Goal: Task Accomplishment & Management: Complete application form

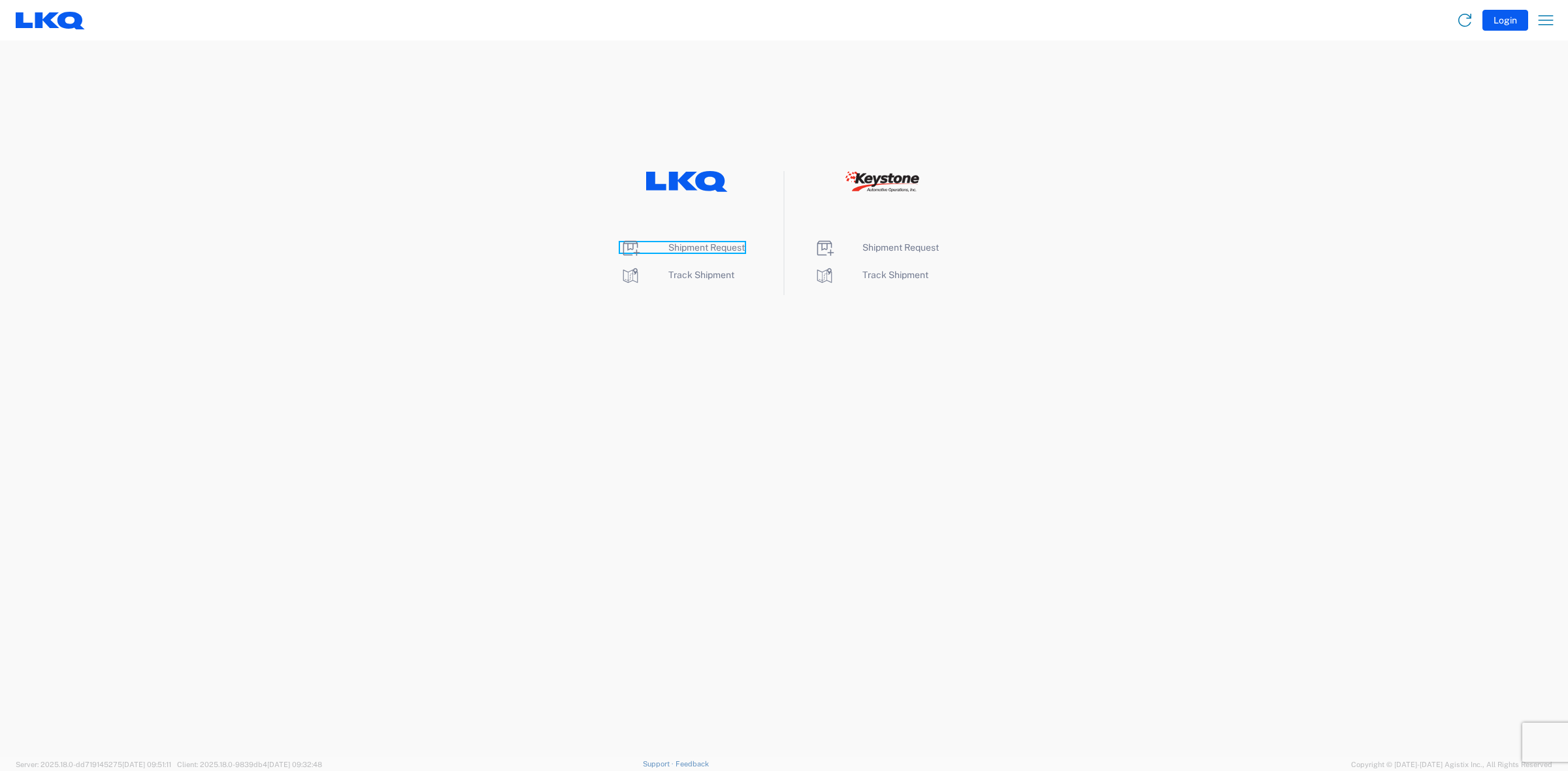
click at [712, 250] on span "Shipment Request" at bounding box center [706, 248] width 76 height 11
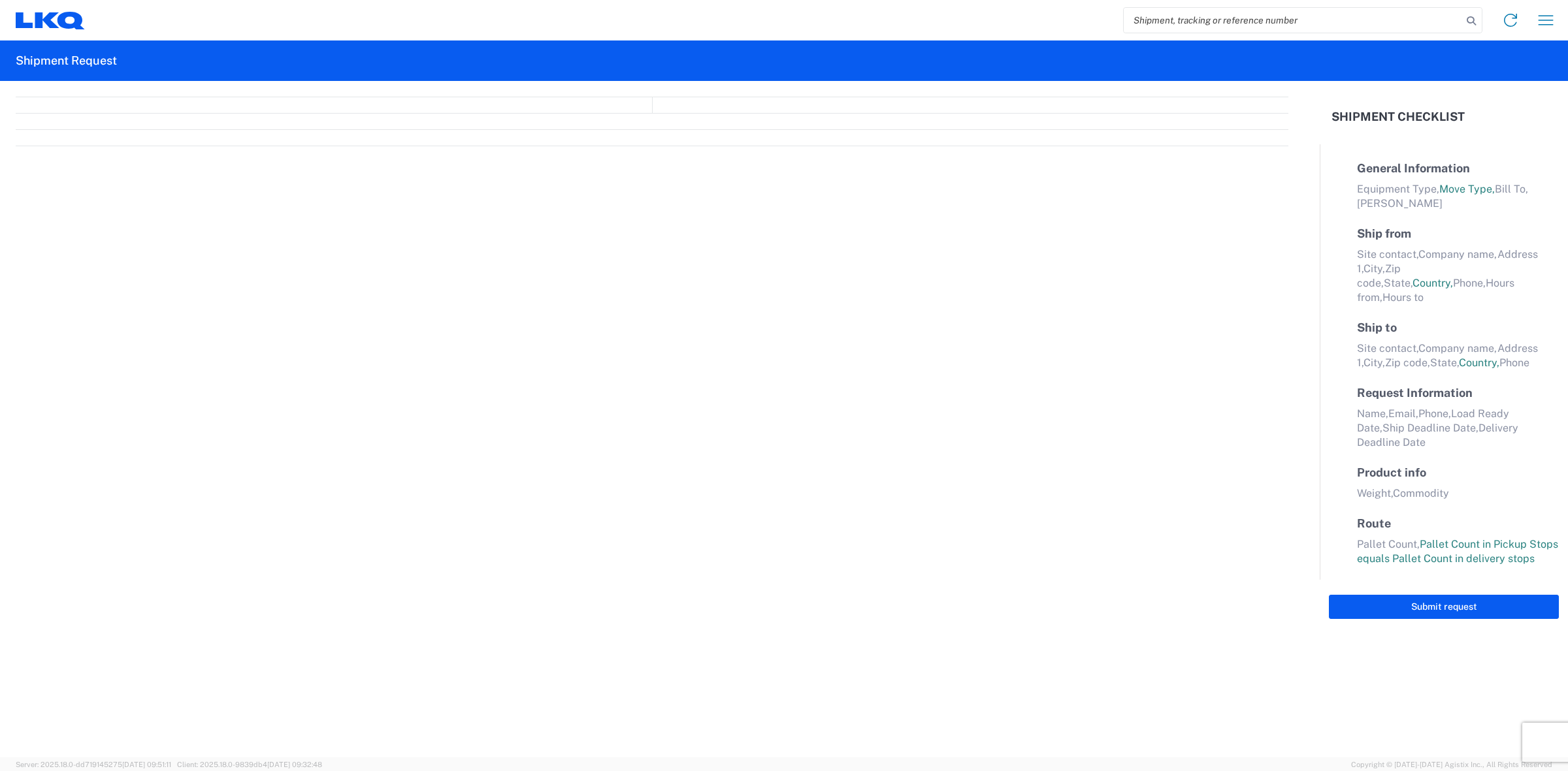
select select "FULL"
select select "LBS"
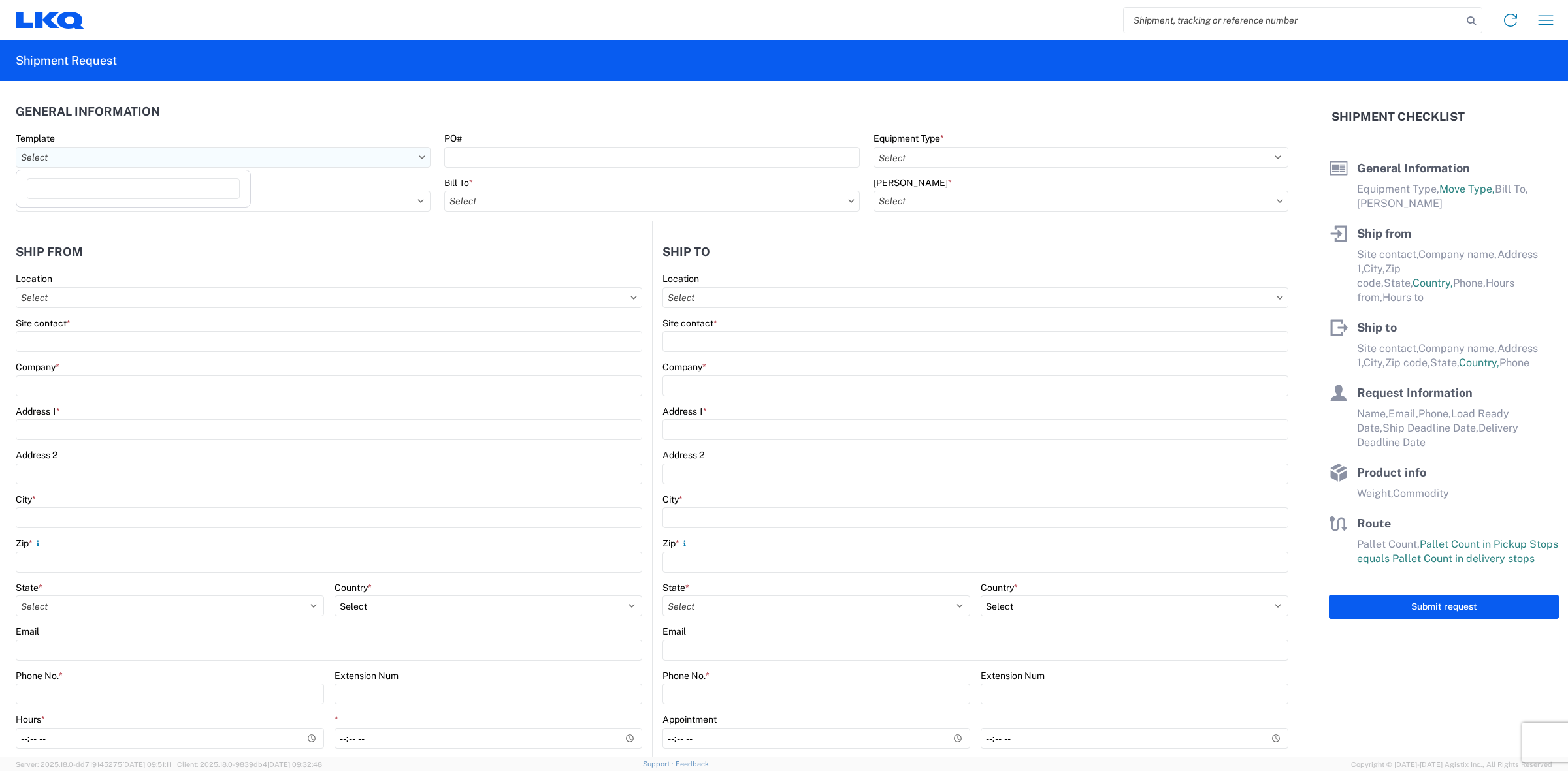
click at [337, 160] on input "Template" at bounding box center [223, 158] width 415 height 21
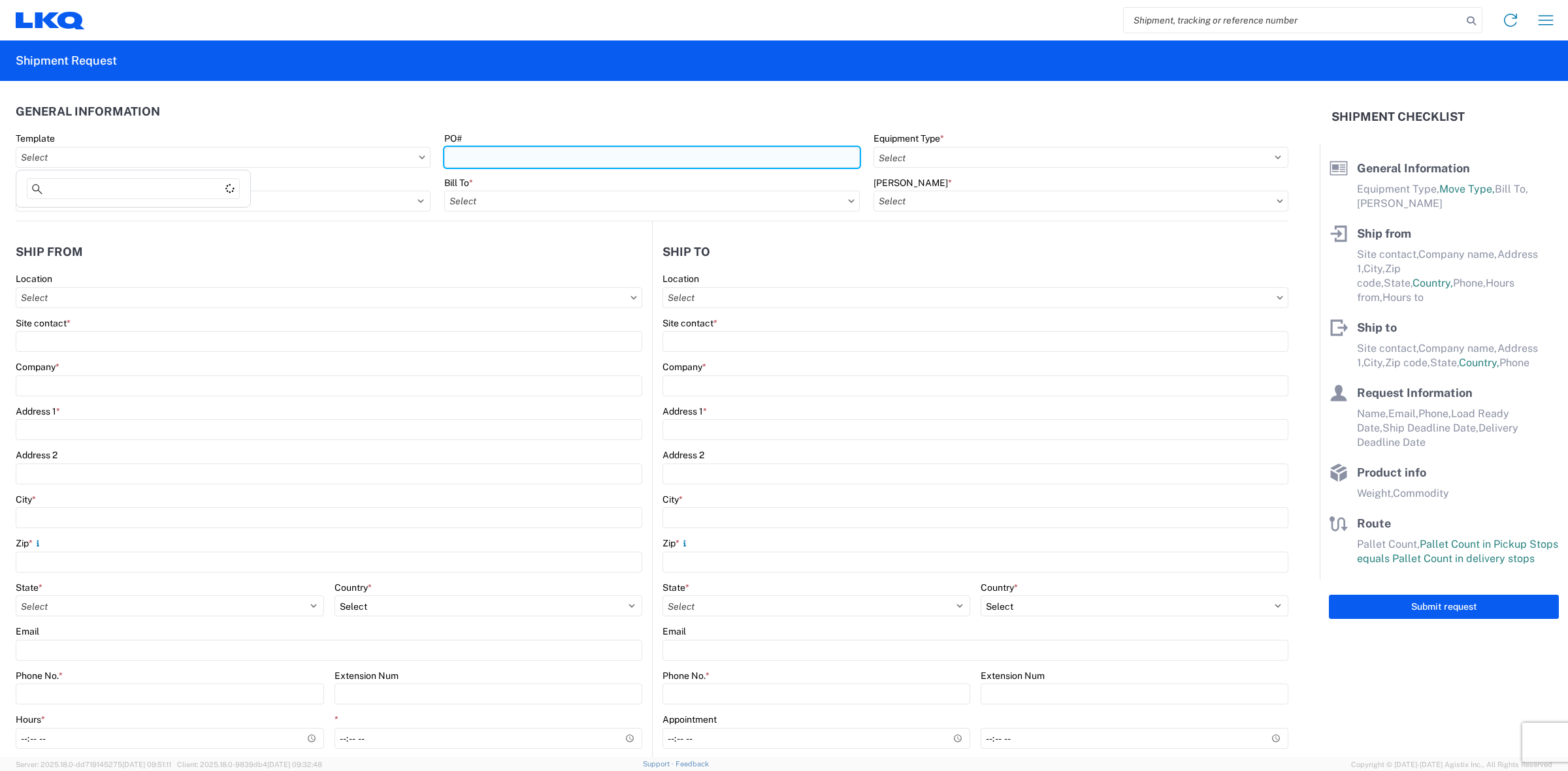
click at [500, 152] on input "PO#" at bounding box center [651, 158] width 415 height 21
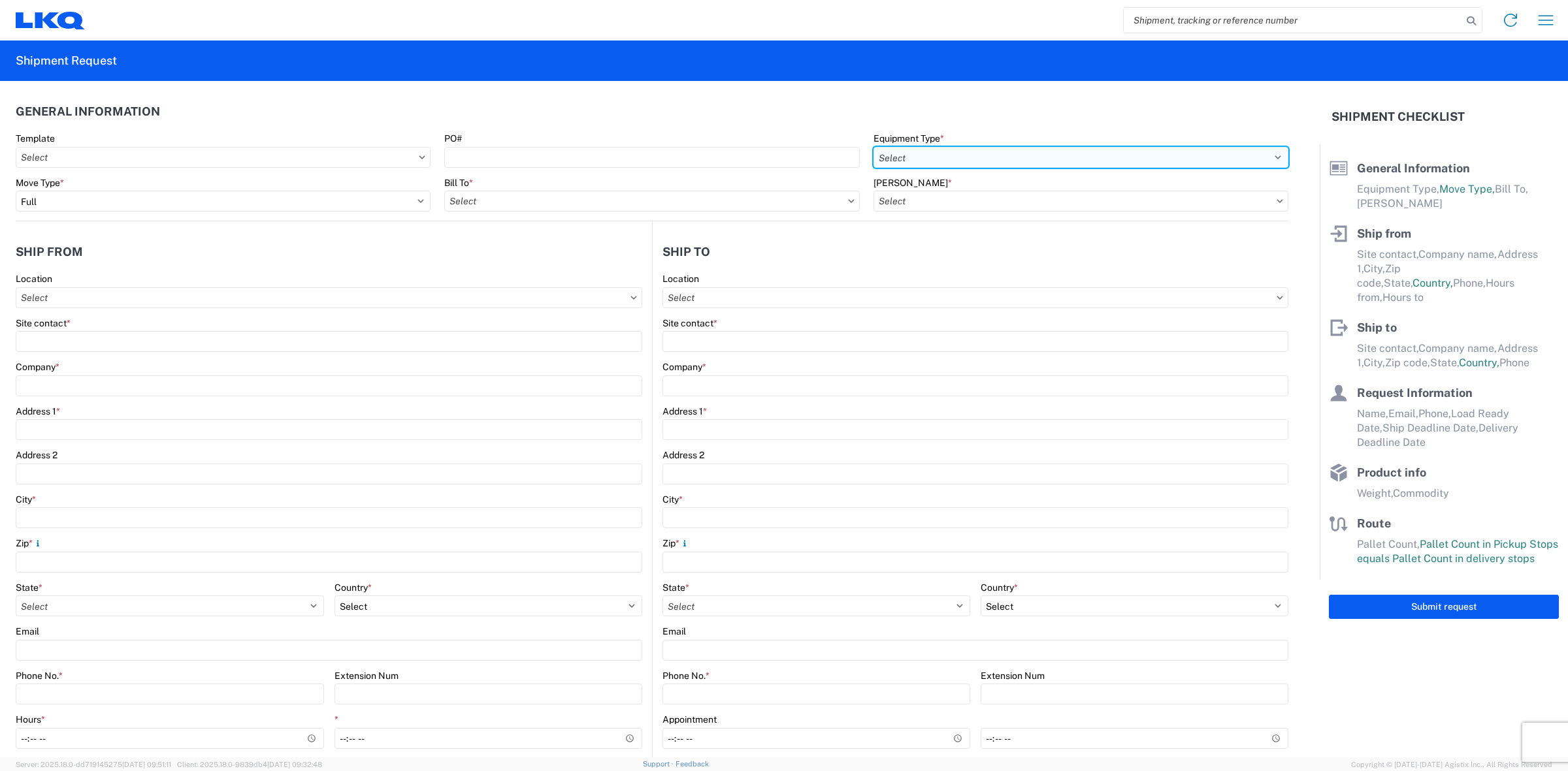
click at [1042, 151] on select "Select 53’ Dry Van Flatbed Dropdeck (van) Lowboy (flatbed) Rail" at bounding box center [1081, 158] width 415 height 21
select select "STDV"
click at [874, 147] on select "Select 53’ Dry Van Flatbed Dropdeck (van) Lowboy (flatbed) Rail" at bounding box center [1081, 158] width 415 height 21
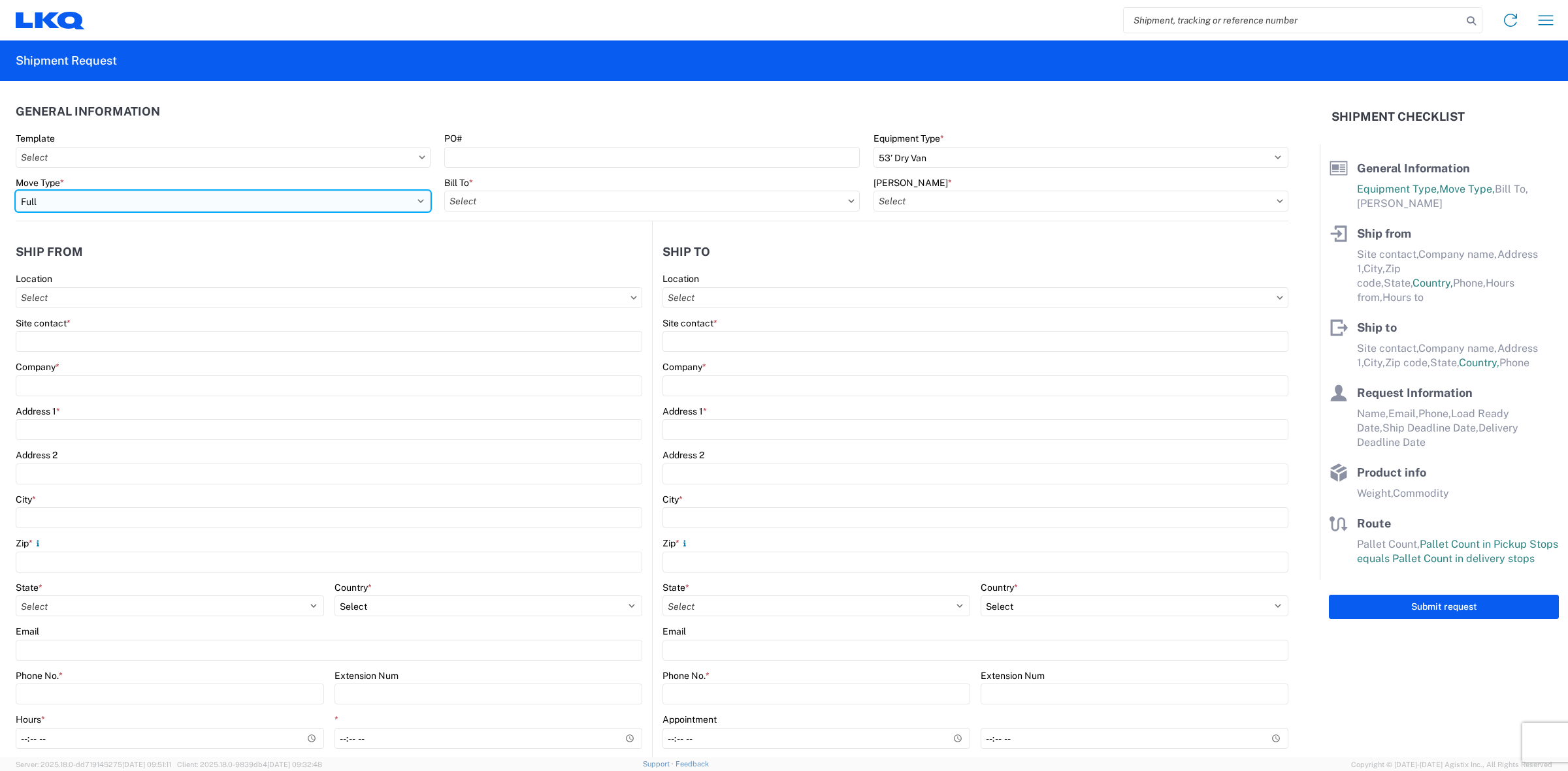
click at [291, 198] on select "Select Full Partial TL" at bounding box center [223, 202] width 415 height 21
click at [16, 191] on select "Select Full Partial TL" at bounding box center [223, 202] width 415 height 21
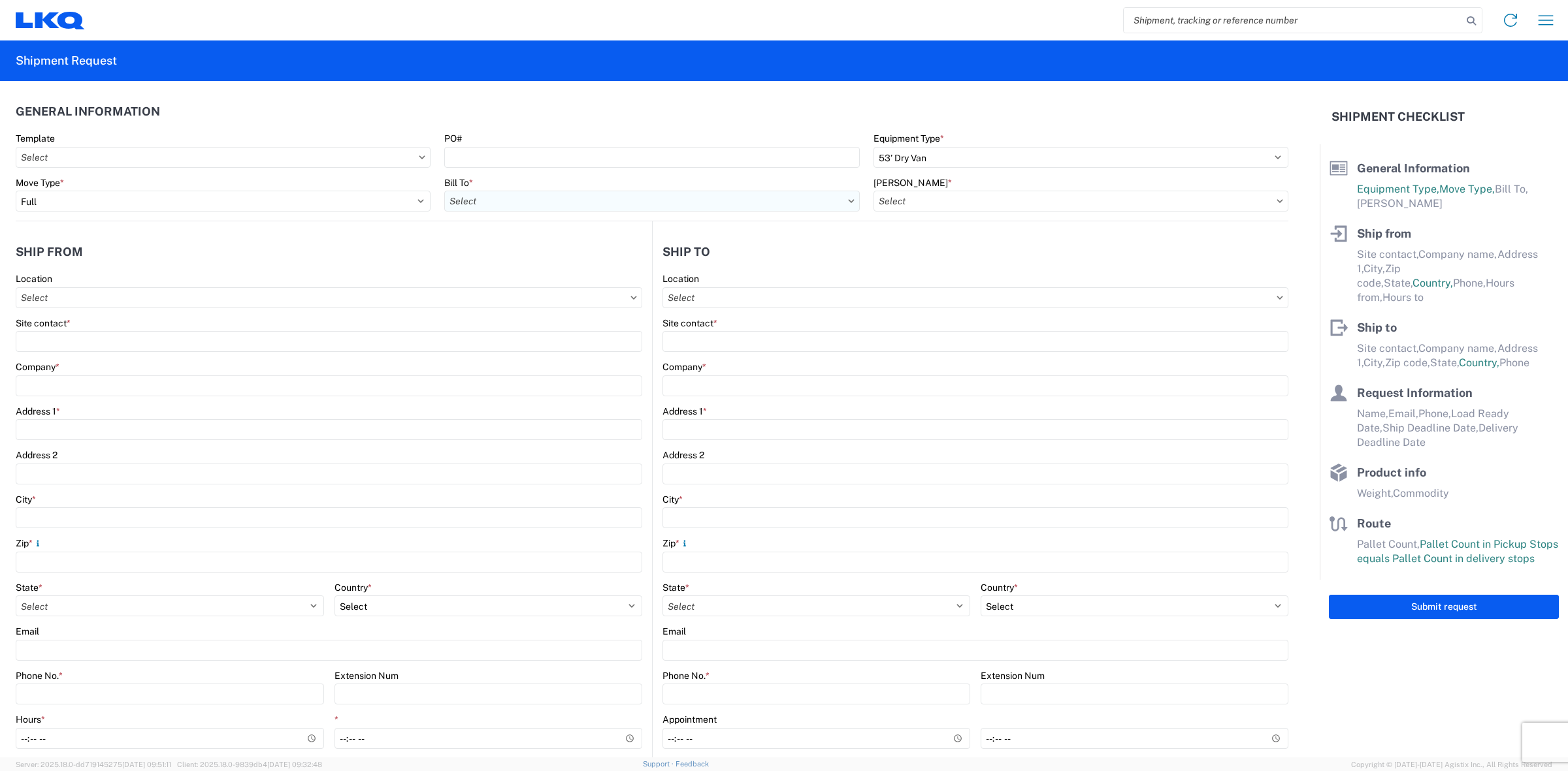
click at [512, 203] on input "Bill To *" at bounding box center [651, 202] width 415 height 21
type input "1760"
click at [514, 262] on div "1760 - LKQ Best Core" at bounding box center [557, 259] width 229 height 21
type input "1760 - LKQ Best Core"
click at [1047, 207] on input "[PERSON_NAME] *" at bounding box center [1081, 202] width 415 height 21
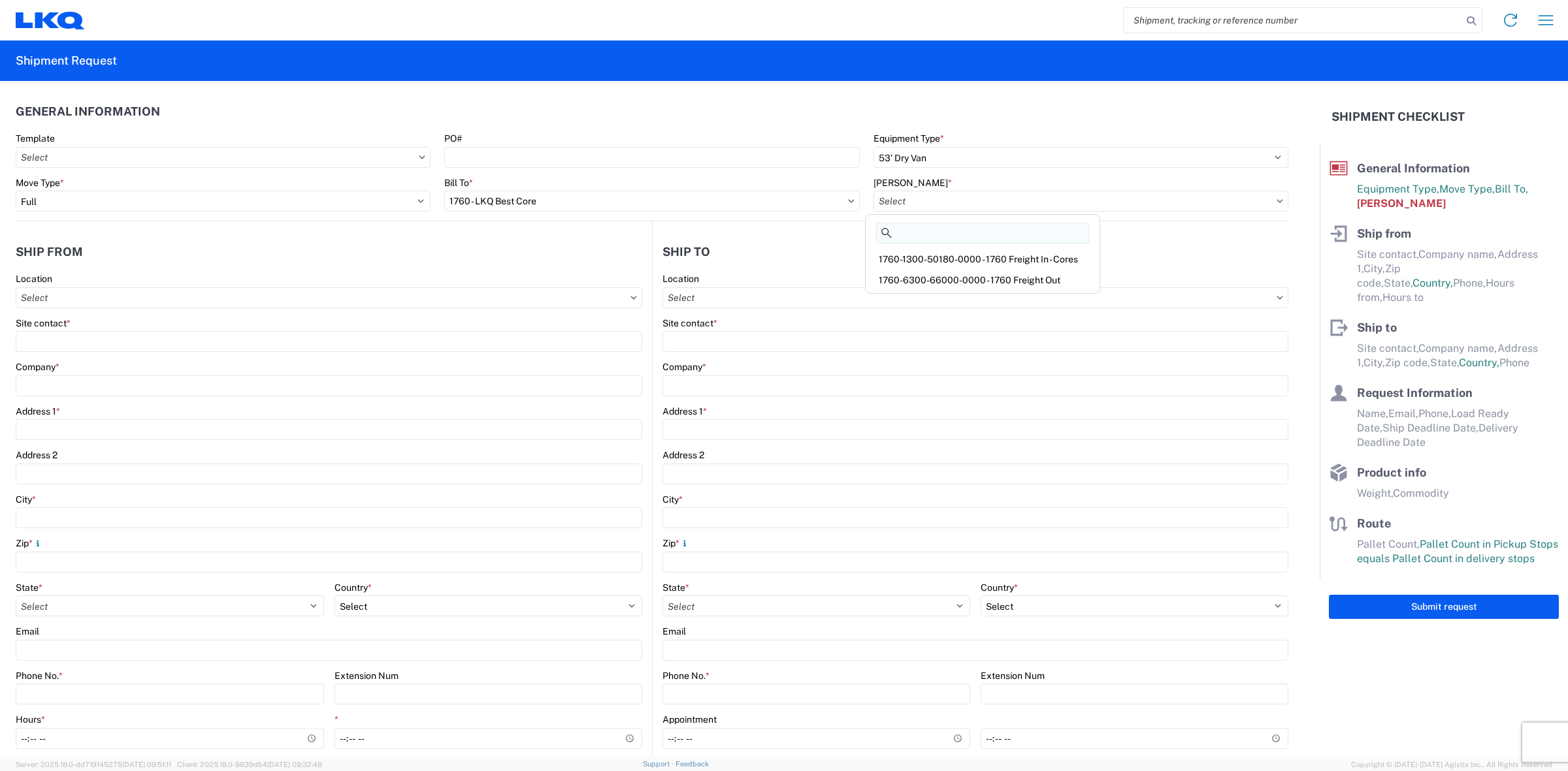
click at [964, 236] on input at bounding box center [982, 233] width 213 height 21
click at [970, 252] on div "1760-1300-50180-0000 - 1760 Freight In - Cores" at bounding box center [983, 259] width 229 height 21
type input "1760-1300-50180-0000 - 1760 Freight In - Cores"
click at [465, 296] on input "Location" at bounding box center [329, 298] width 627 height 21
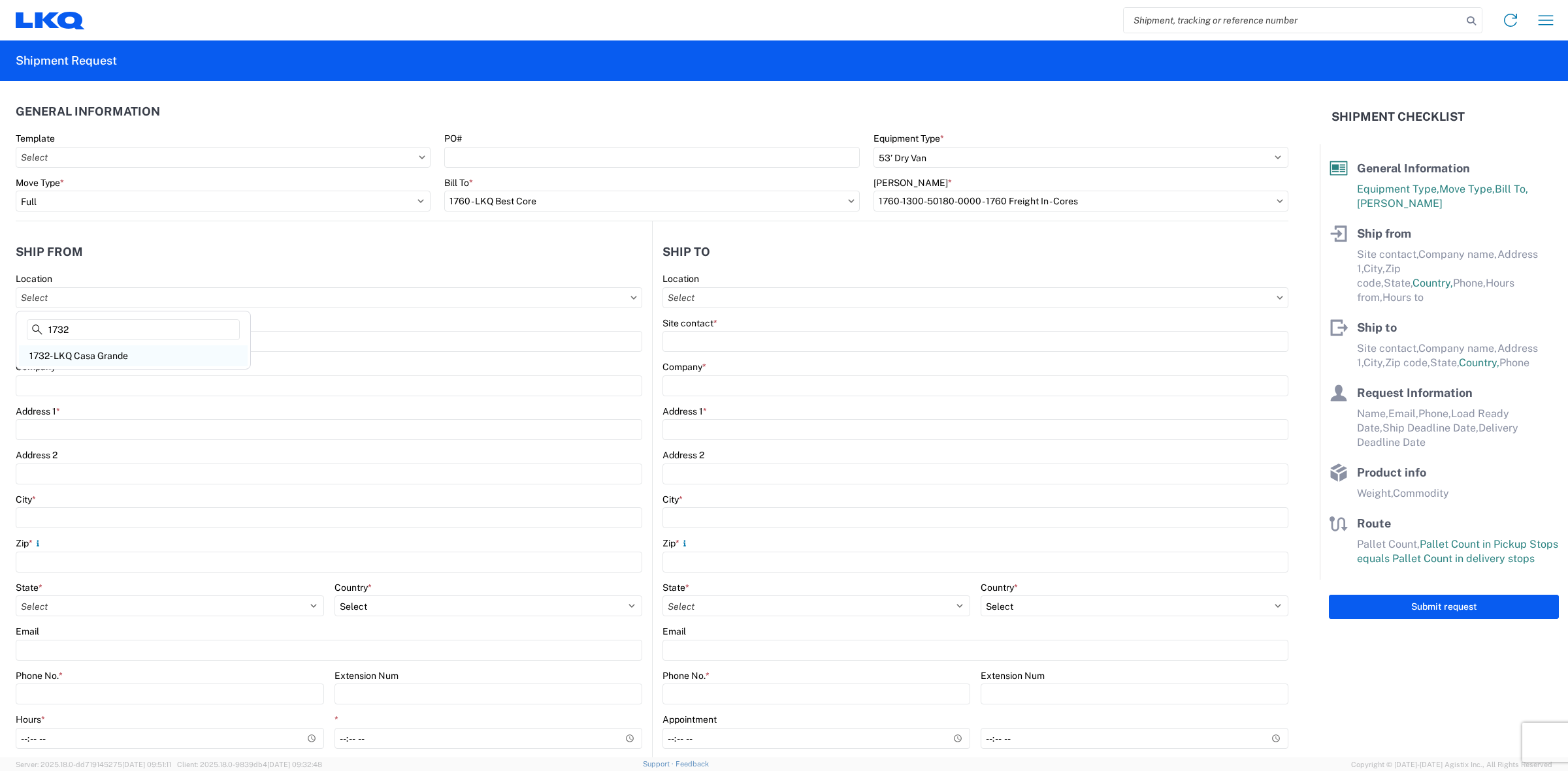
type input "1732"
click at [108, 352] on div "1732- LKQ Casa Grande" at bounding box center [133, 356] width 229 height 21
type input "1732- LKQ Casa Grande"
type input "LKQ Corporation"
type input "[STREET_ADDRESS][PERSON_NAME]"
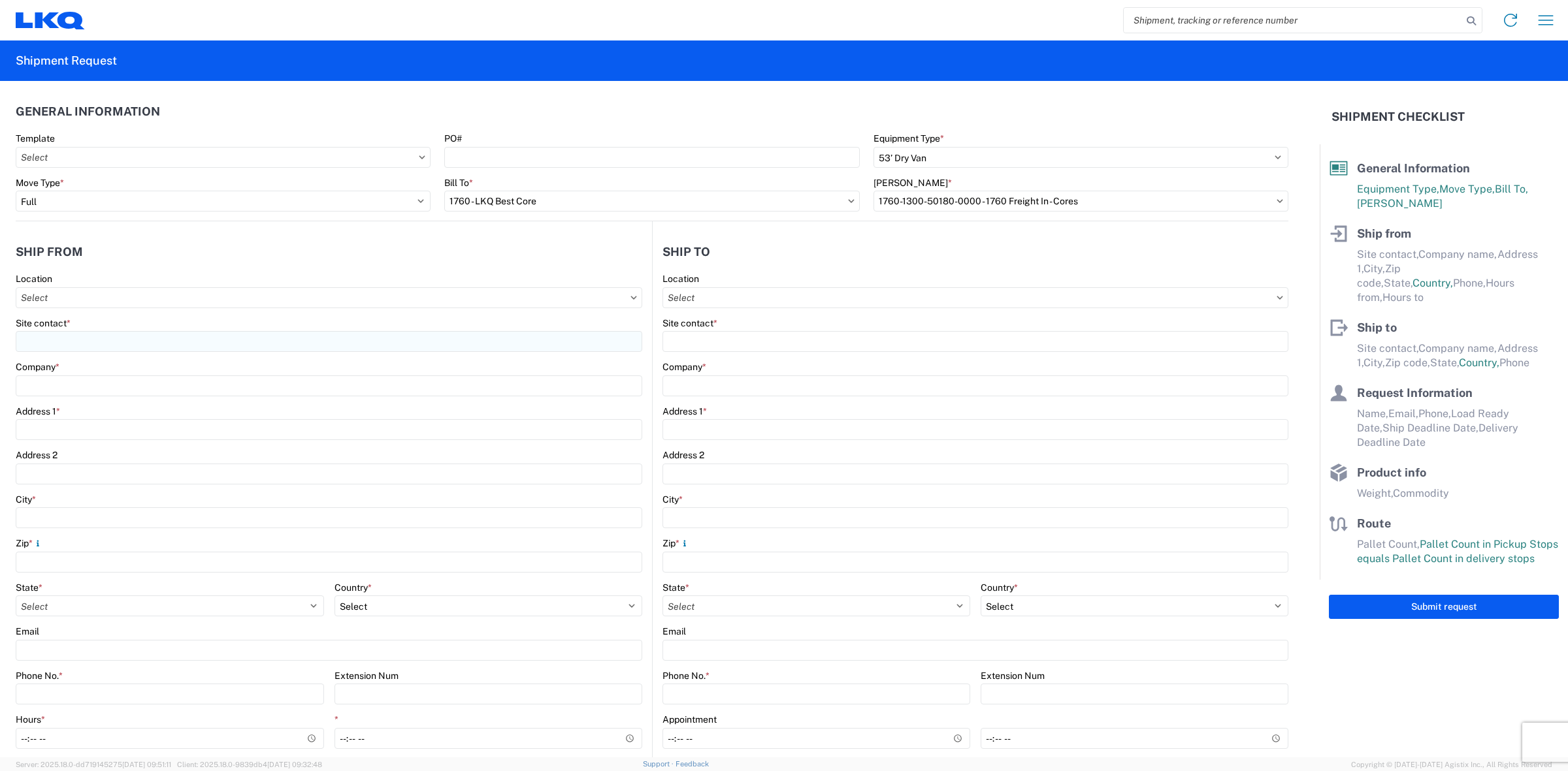
type input "Casa Grande"
type input "85193"
select select "AZ"
select select "US"
type input "[PHONE_NUMBER]"
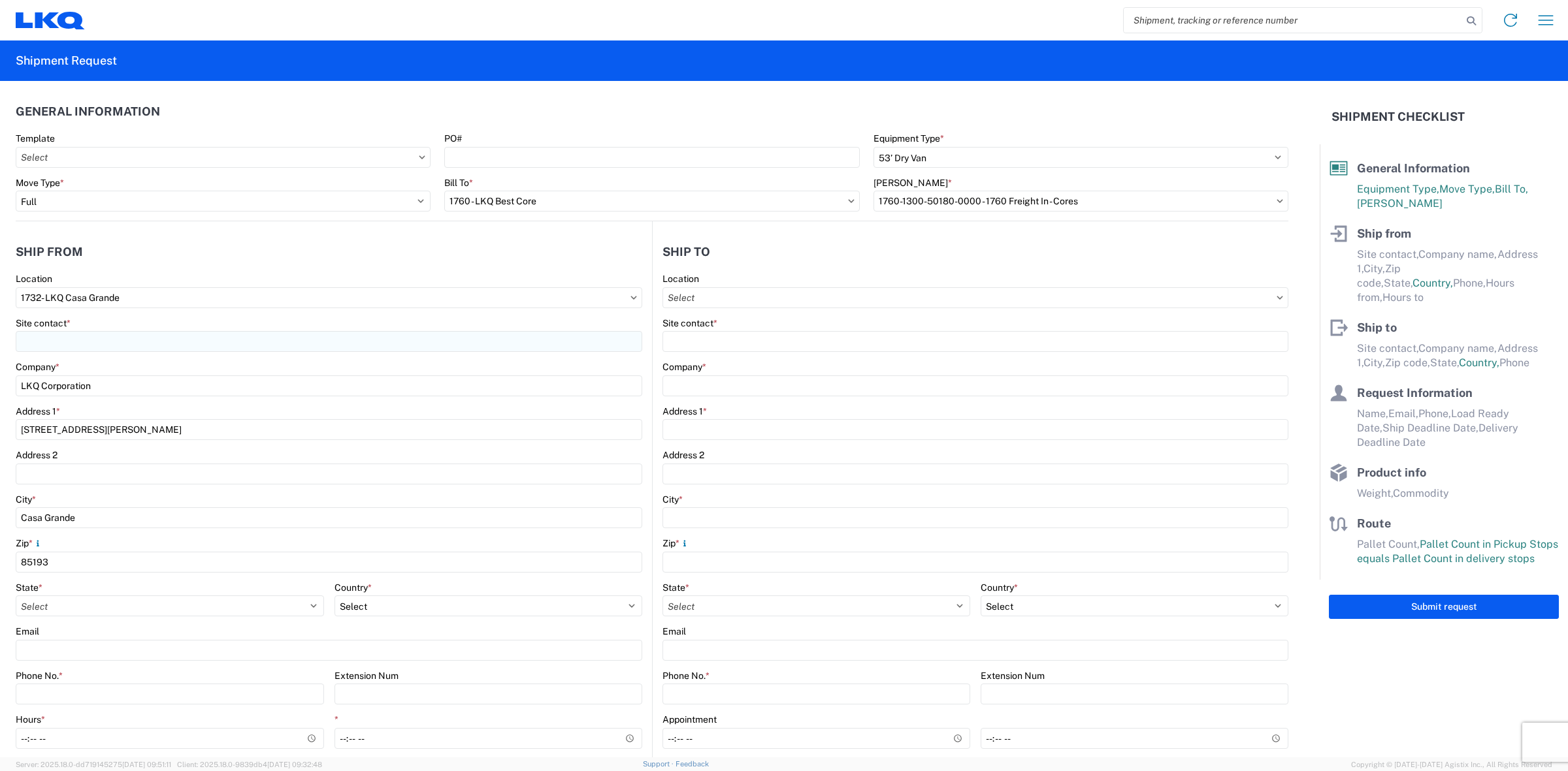
type input "00:00"
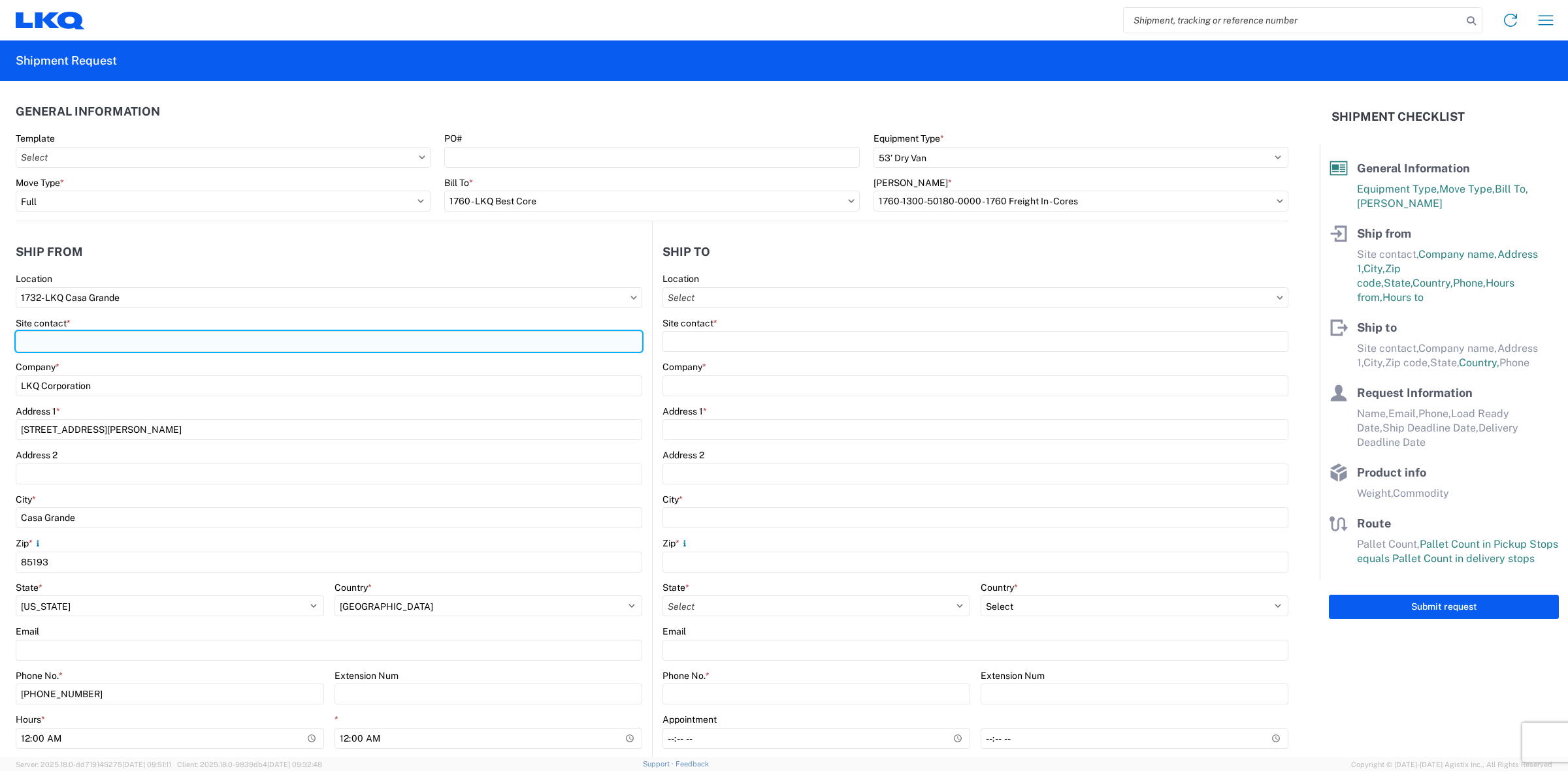
click at [118, 344] on input "Site contact *" at bounding box center [329, 342] width 627 height 21
type input "[PERSON_NAME]"
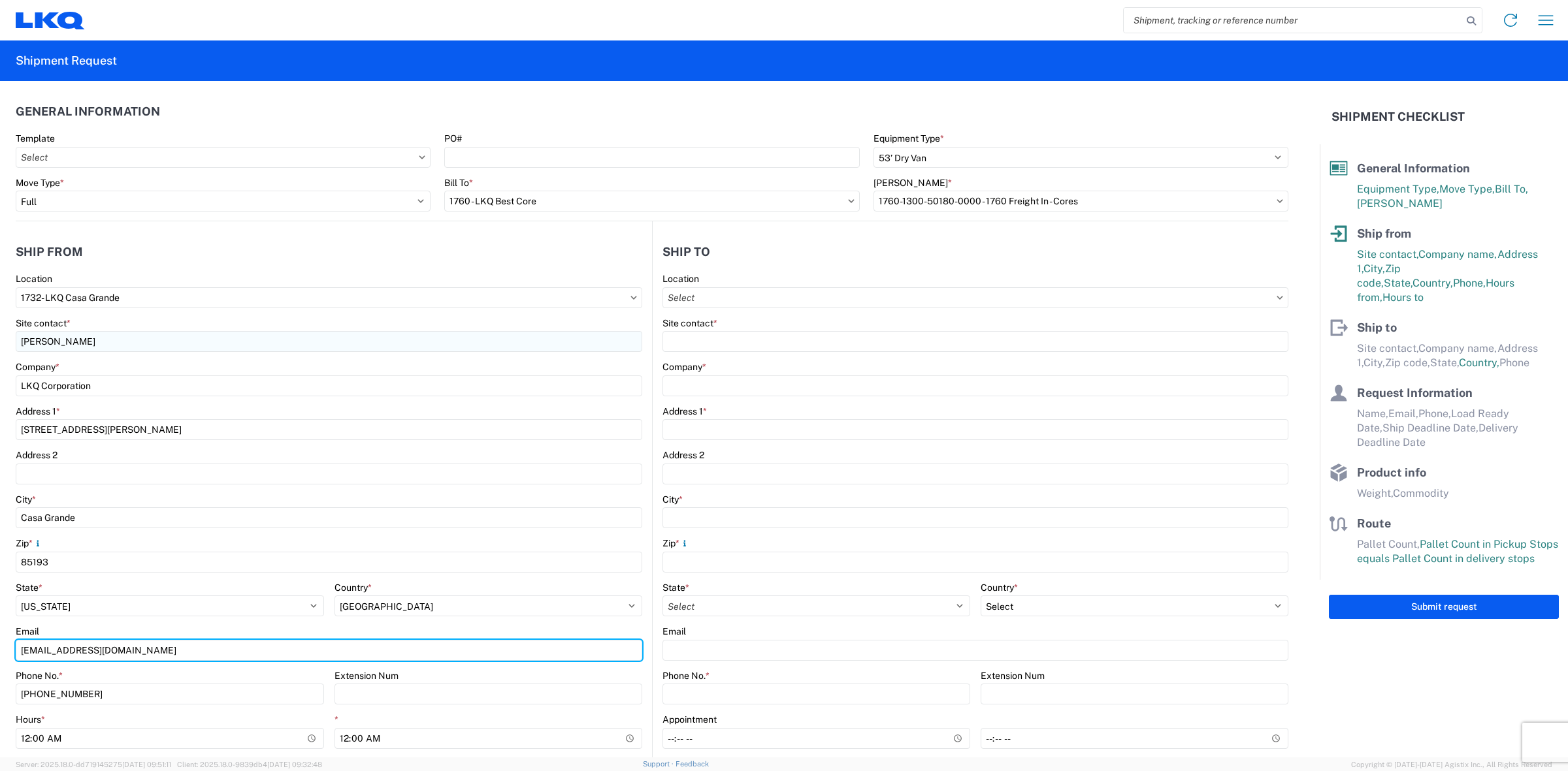
type input "[EMAIL_ADDRESS][DOMAIN_NAME]"
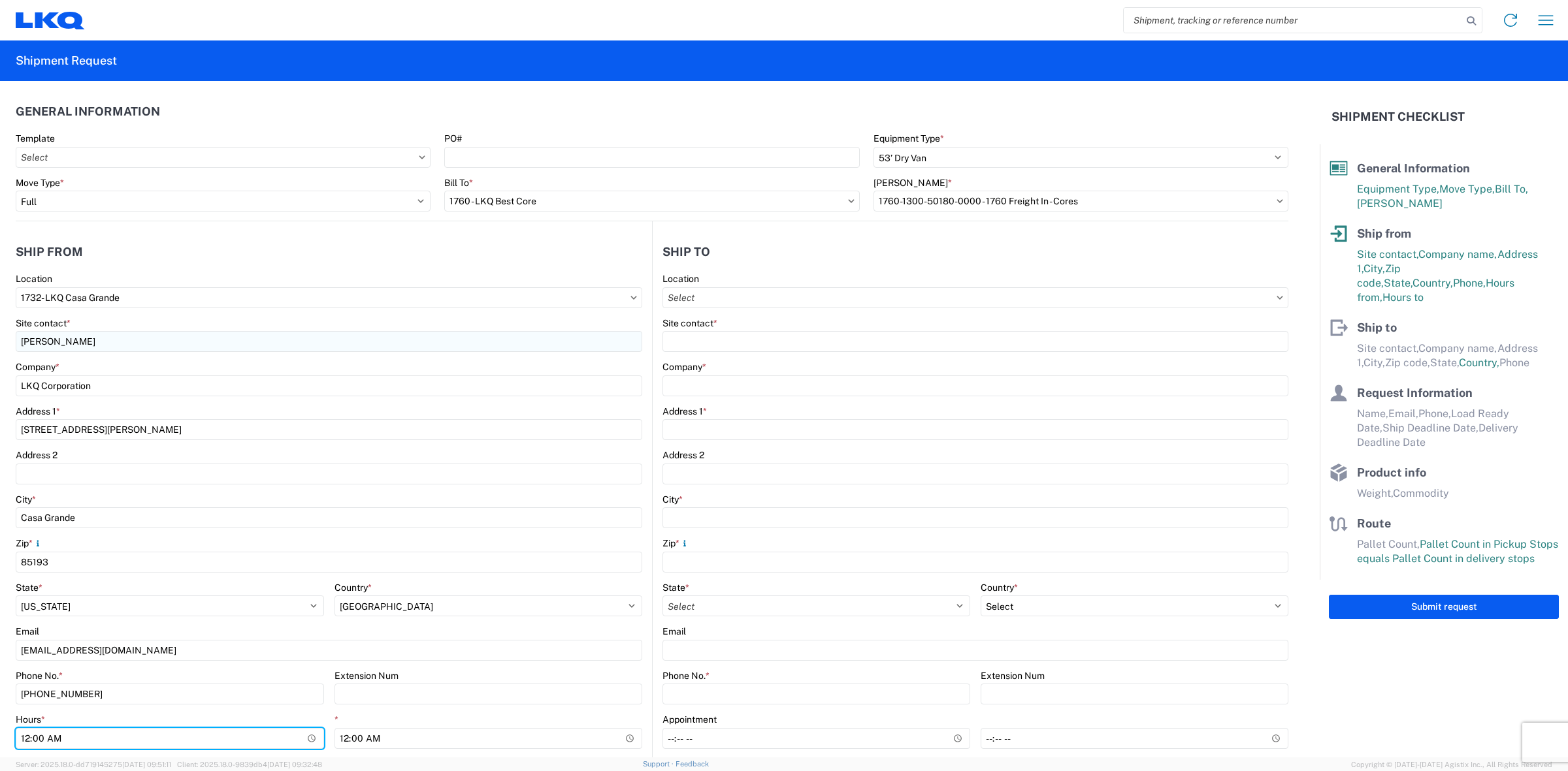
type input "07:00"
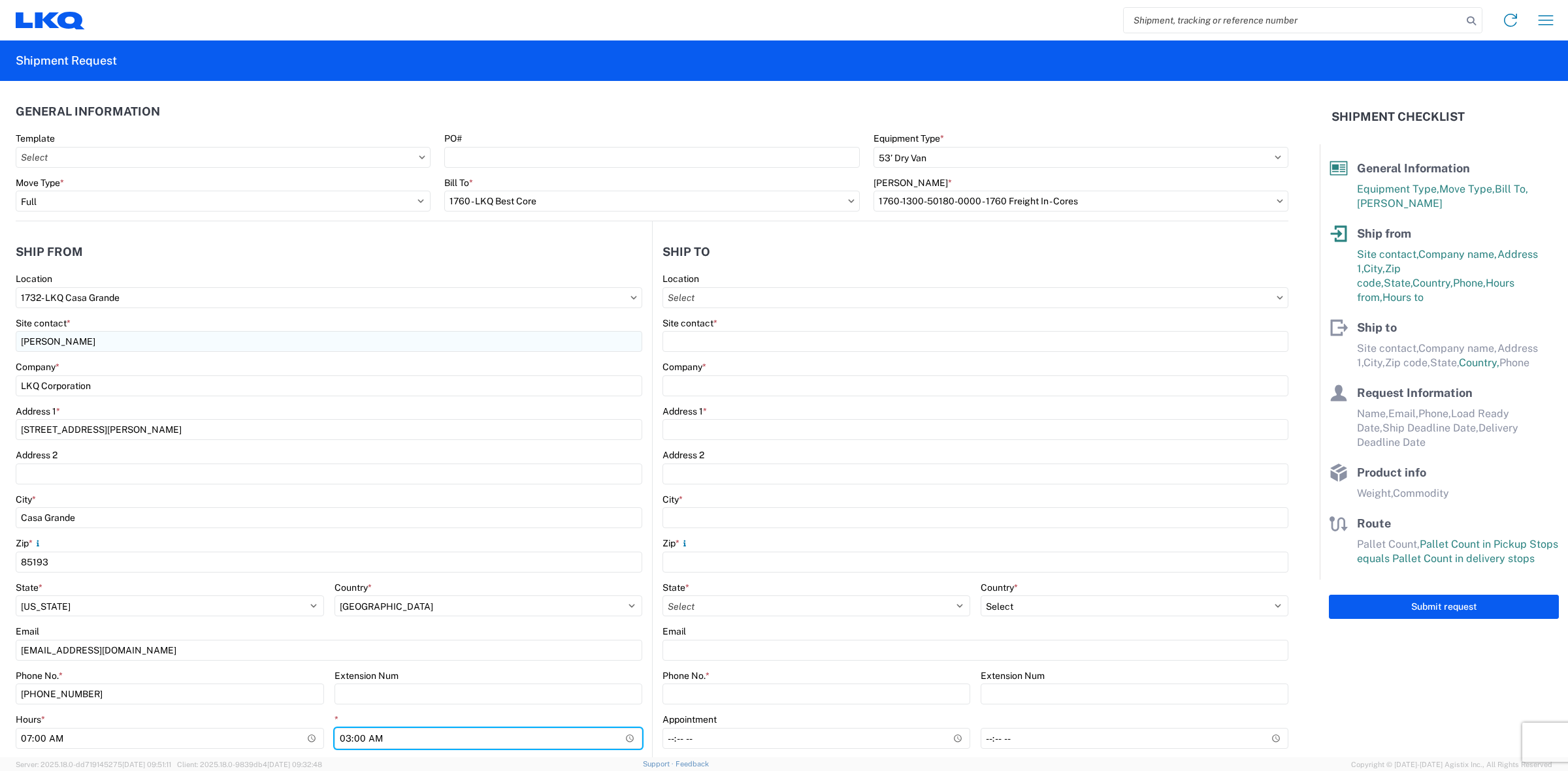
type input "15:00"
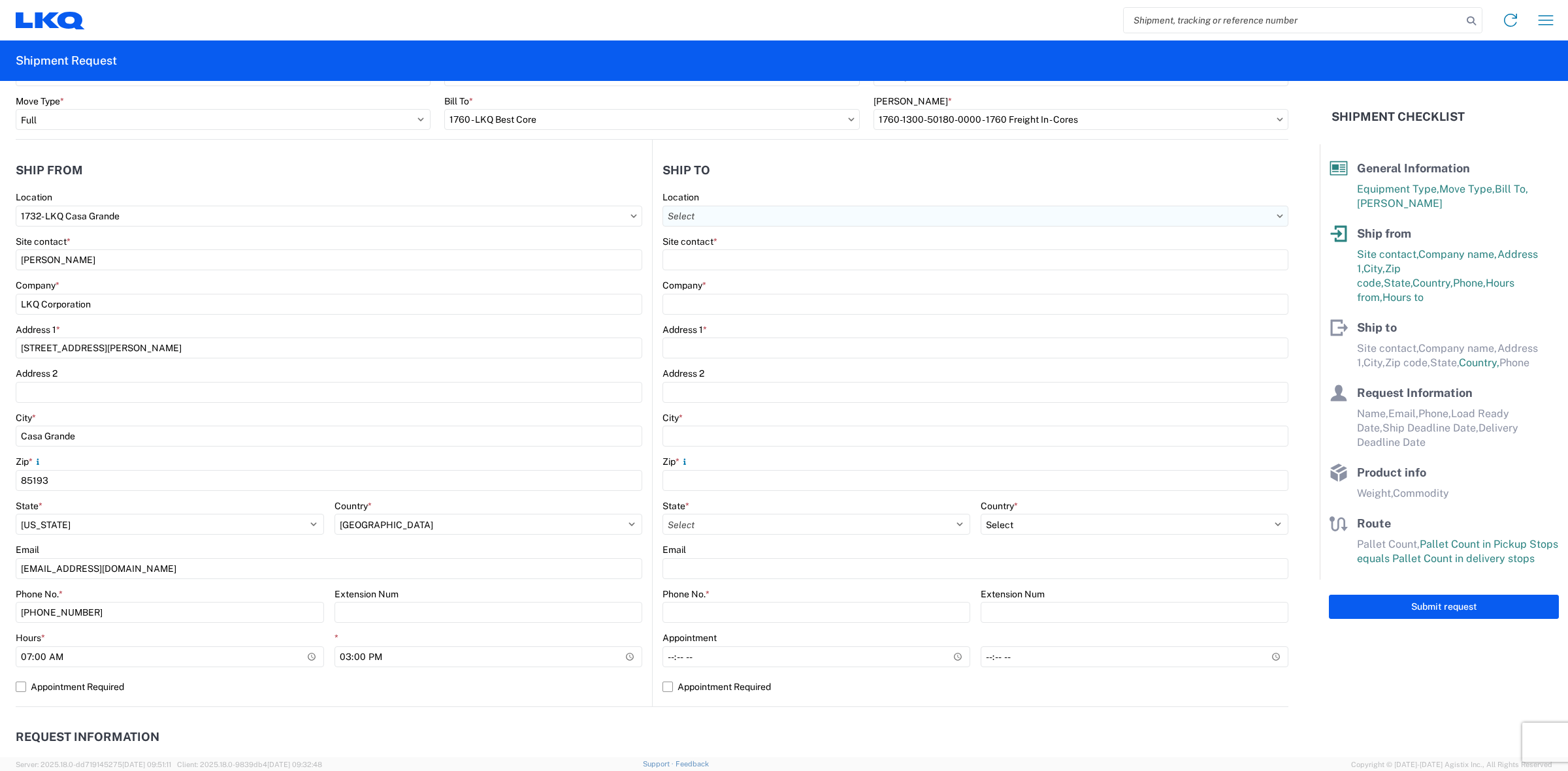
click at [878, 208] on input "Location" at bounding box center [976, 216] width 626 height 21
type input "1760"
click at [773, 265] on div "1760 - LKQ Best Core" at bounding box center [774, 274] width 229 height 21
type input "1760 - LKQ Best Core"
type input "LKQ Corporation"
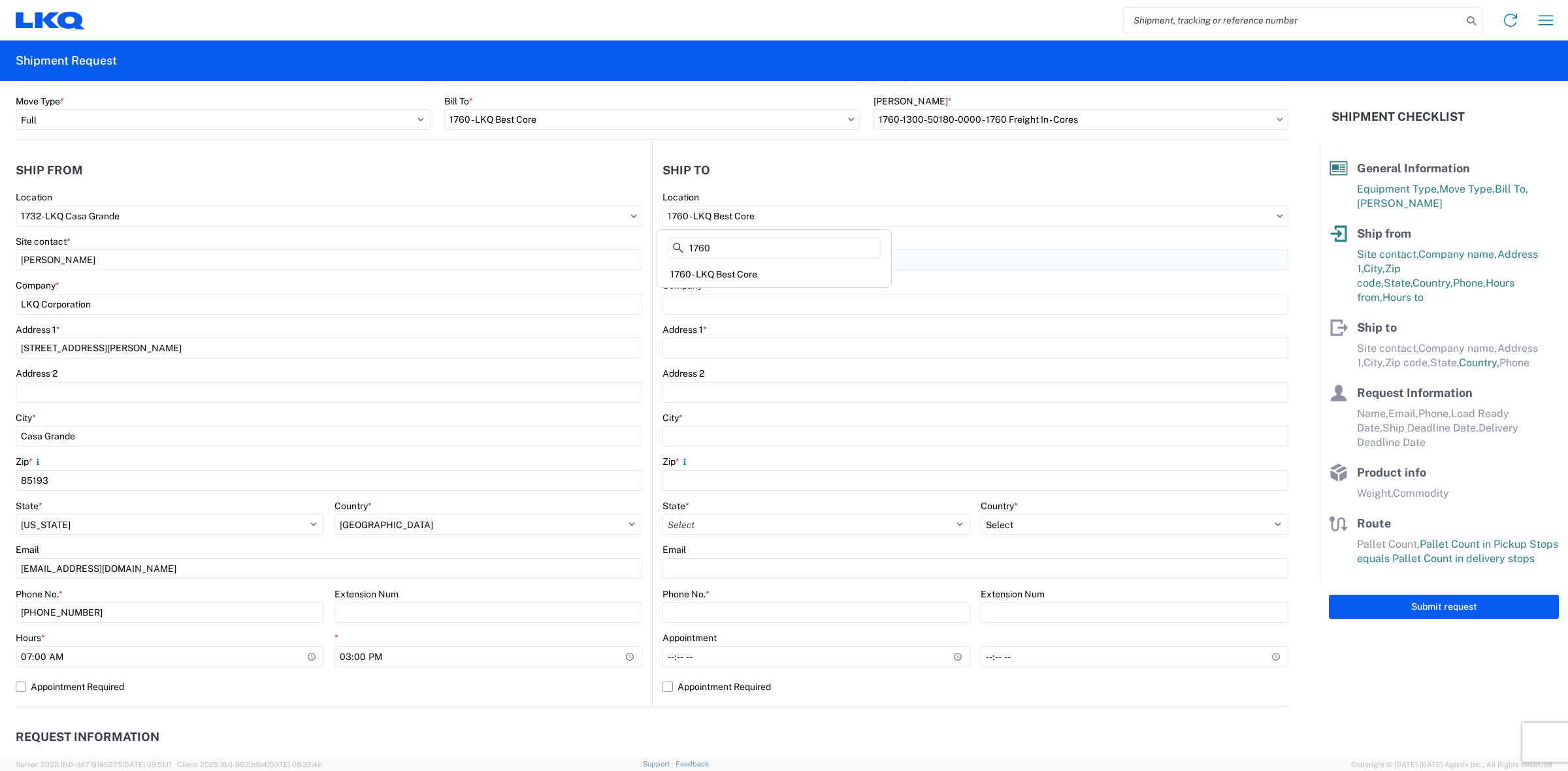
type input "[STREET_ADDRESS]"
type input "[GEOGRAPHIC_DATA]"
type input "77038"
select select "US"
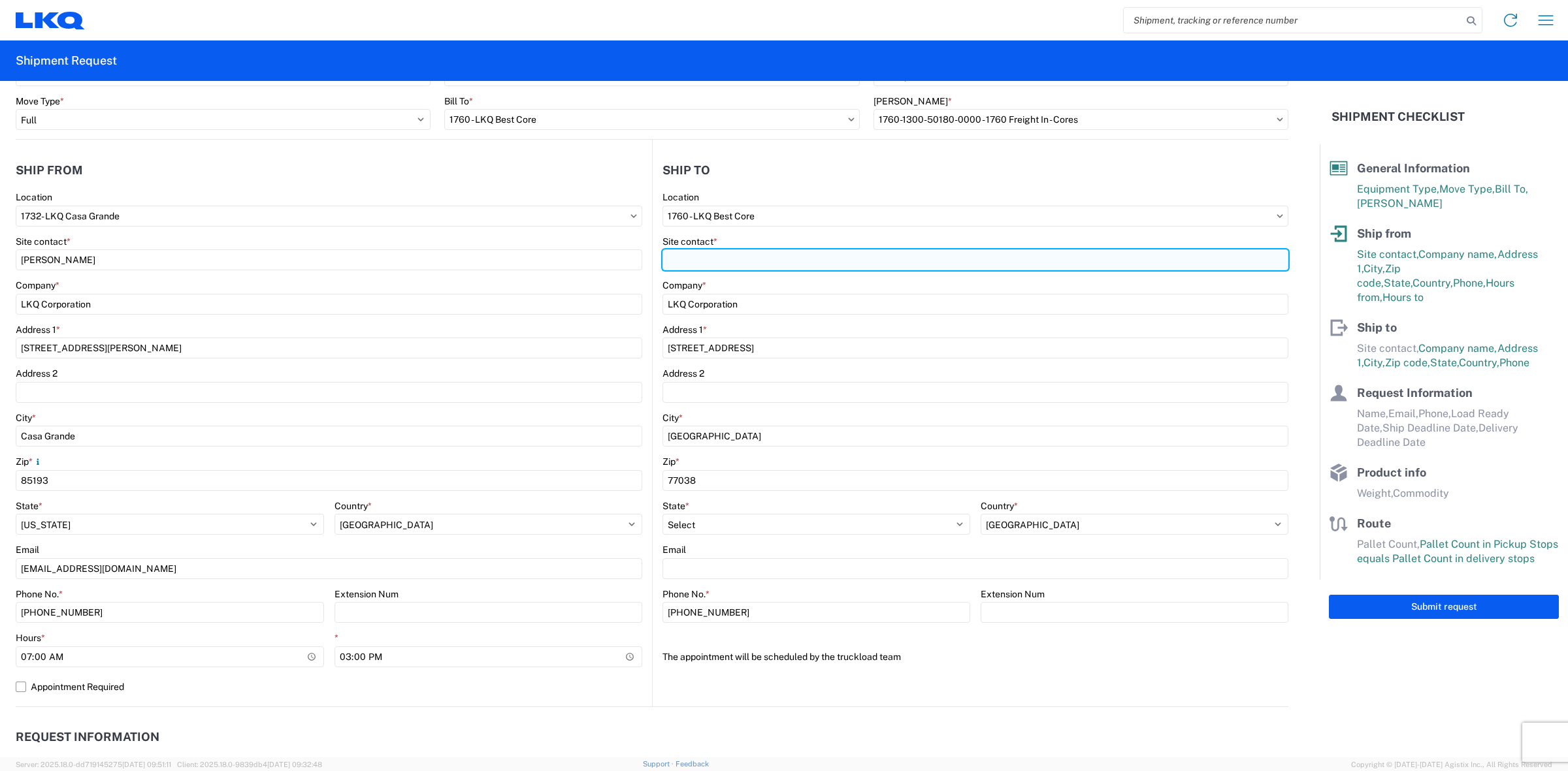
click at [770, 262] on input "Site contact *" at bounding box center [976, 260] width 626 height 21
type input "[PERSON_NAME]"
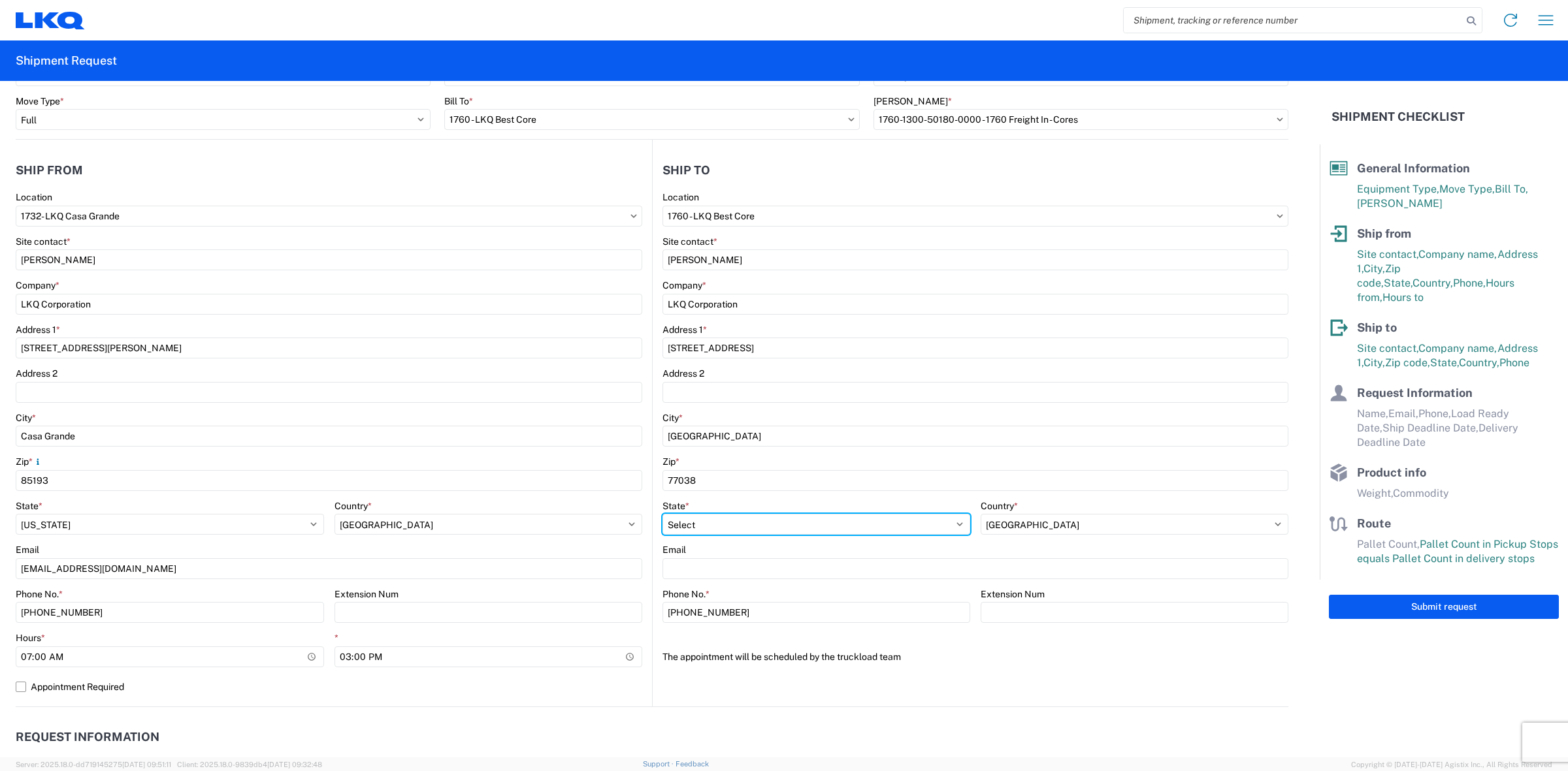
select select "[GEOGRAPHIC_DATA]"
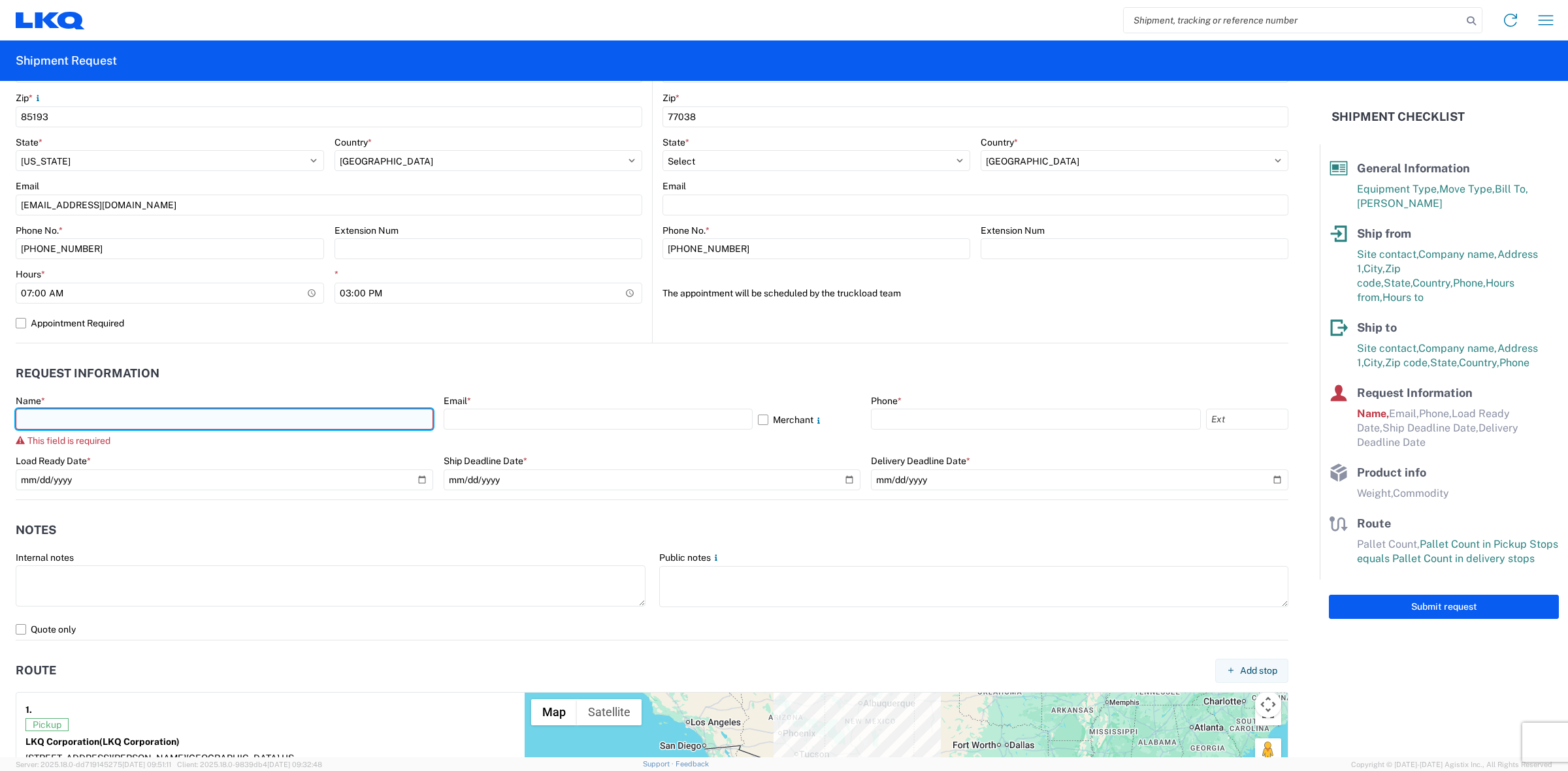
click at [276, 423] on input "text" at bounding box center [224, 420] width 417 height 21
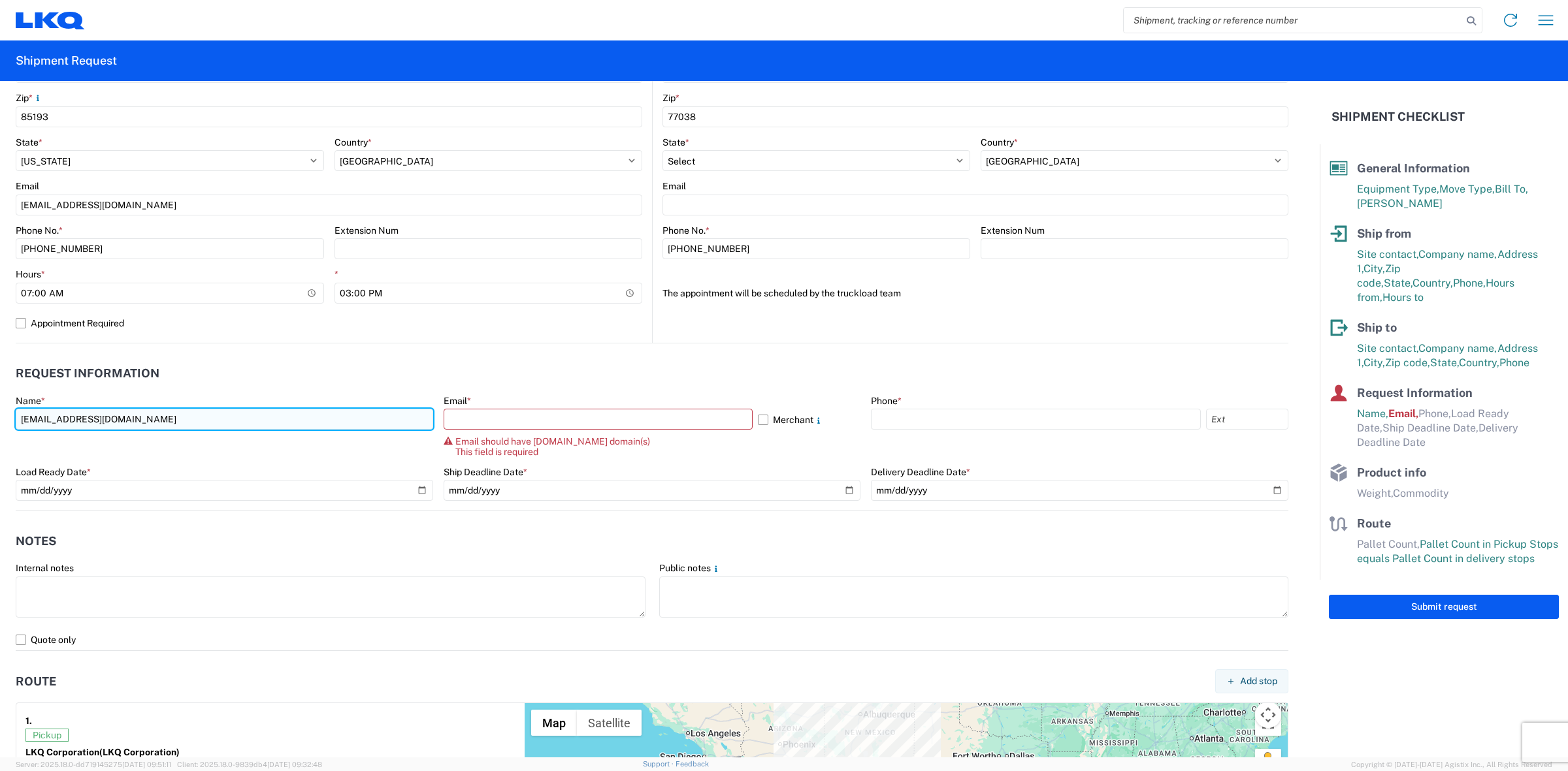
click at [371, 415] on input "[EMAIL_ADDRESS][DOMAIN_NAME]" at bounding box center [224, 420] width 417 height 21
type input "c"
type input "[PERSON_NAME]"
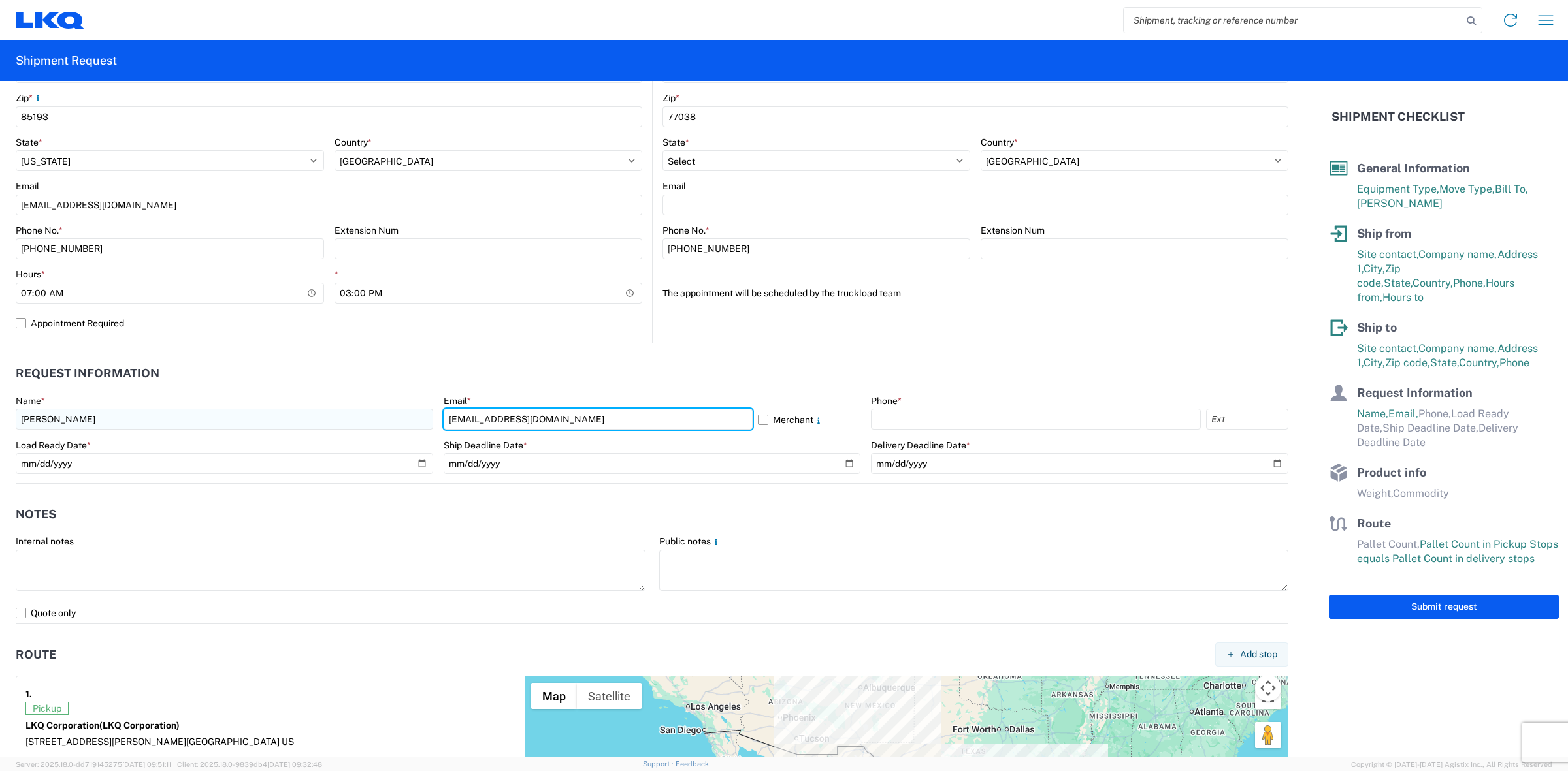
type input "[EMAIL_ADDRESS][DOMAIN_NAME]"
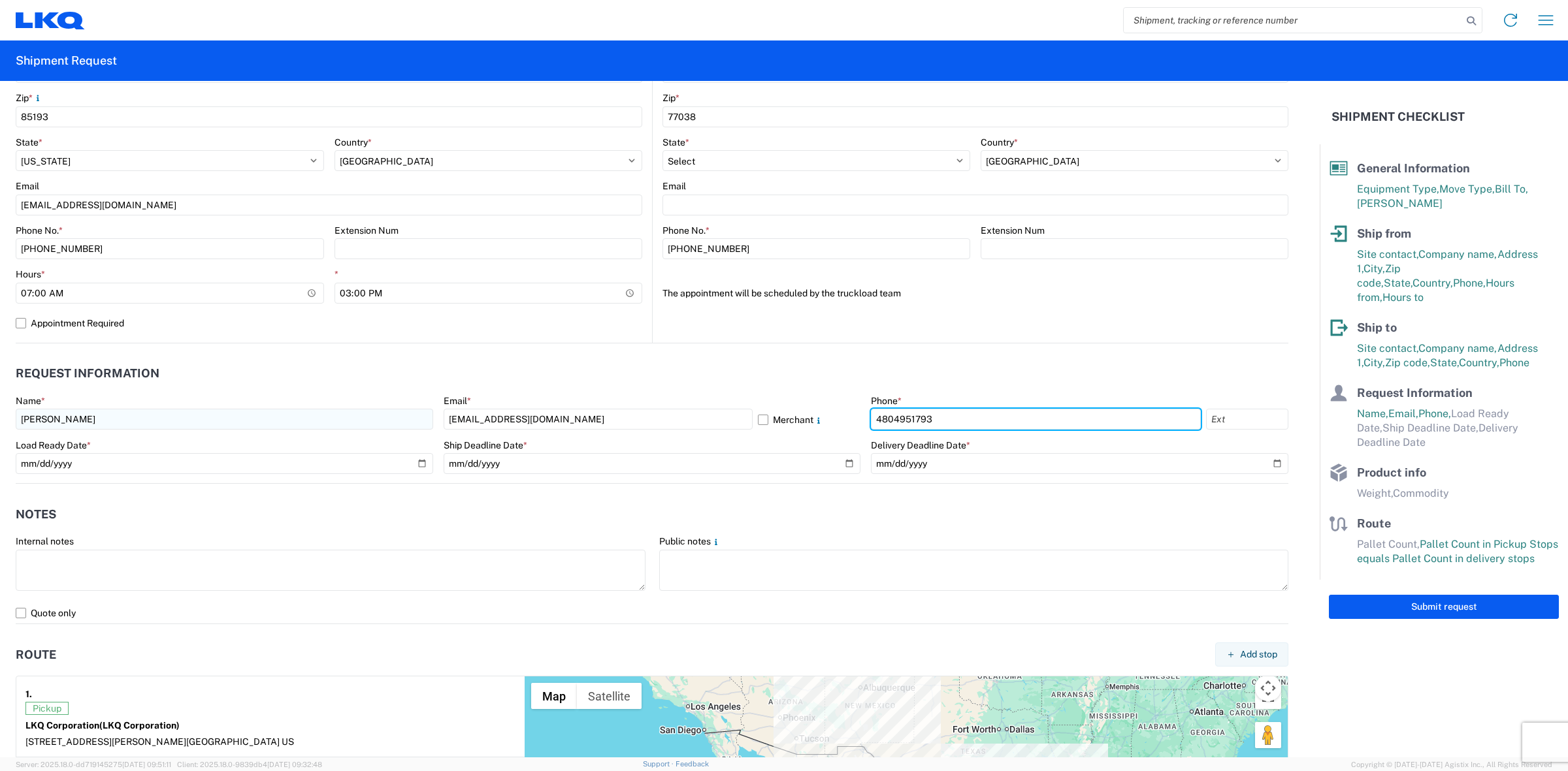
type input "4804951793"
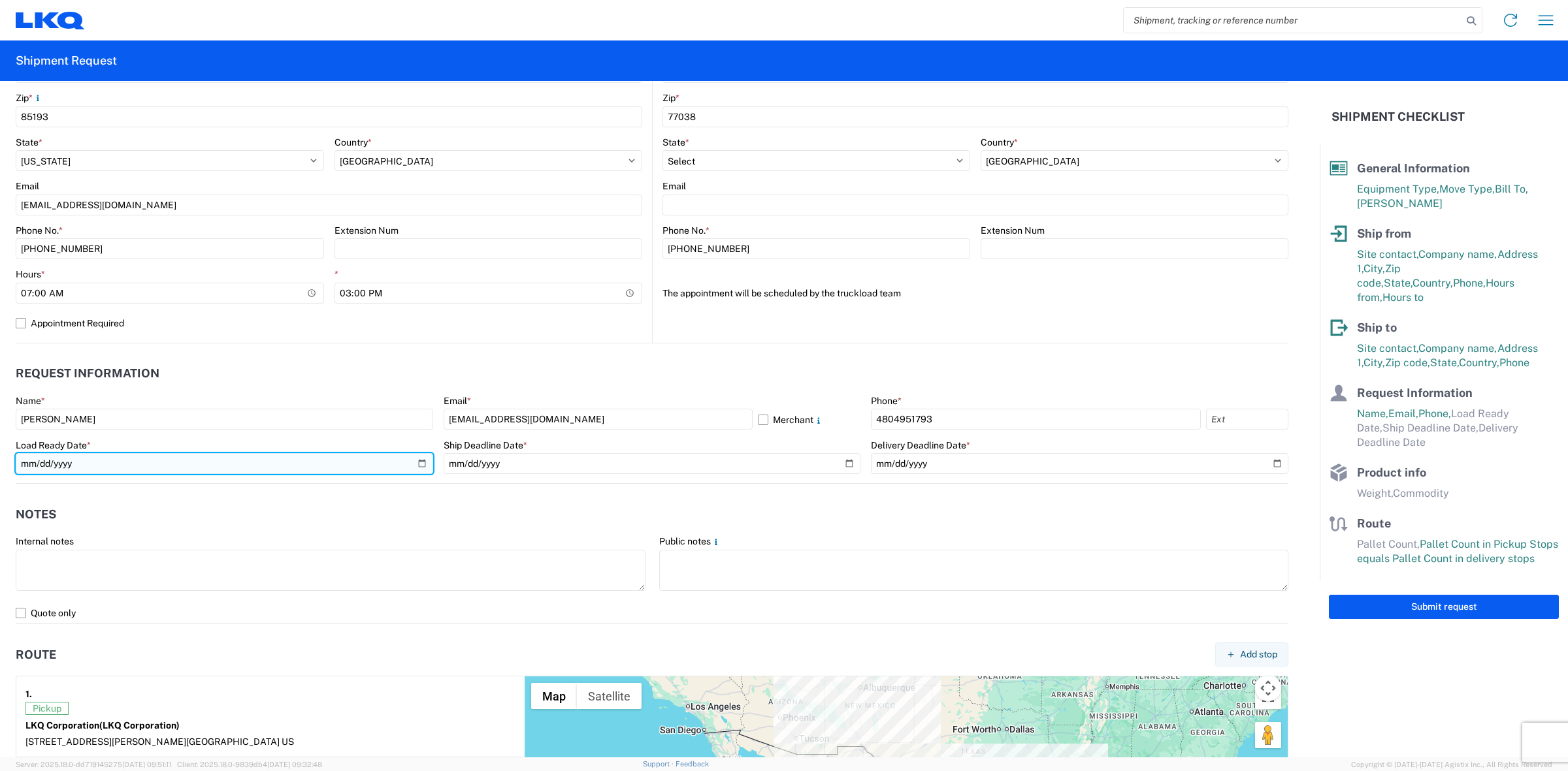
click at [420, 461] on input "date" at bounding box center [224, 463] width 417 height 21
type input "[DATE]"
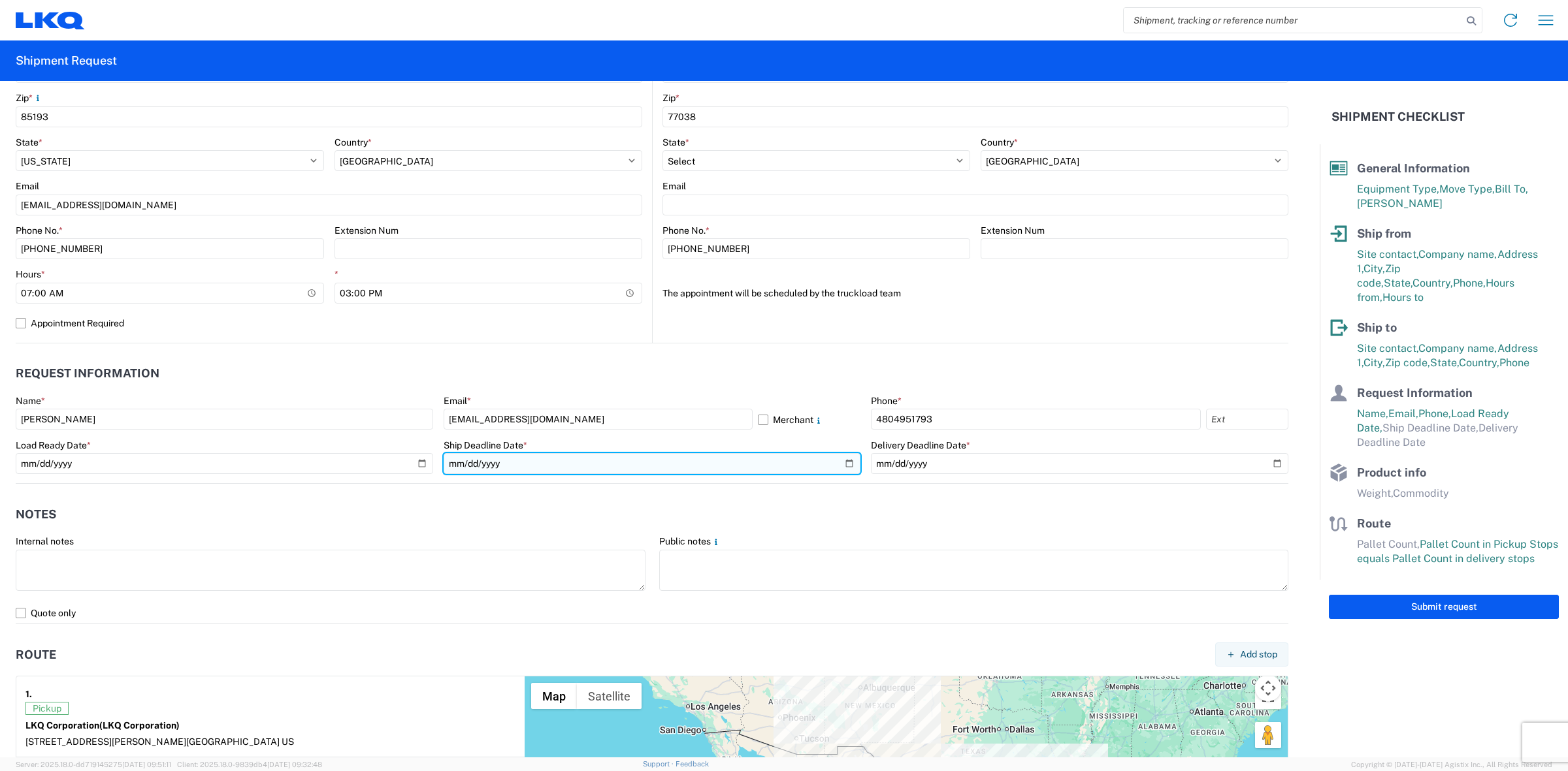
click at [844, 459] on input "date" at bounding box center [652, 463] width 417 height 21
type input "[DATE]"
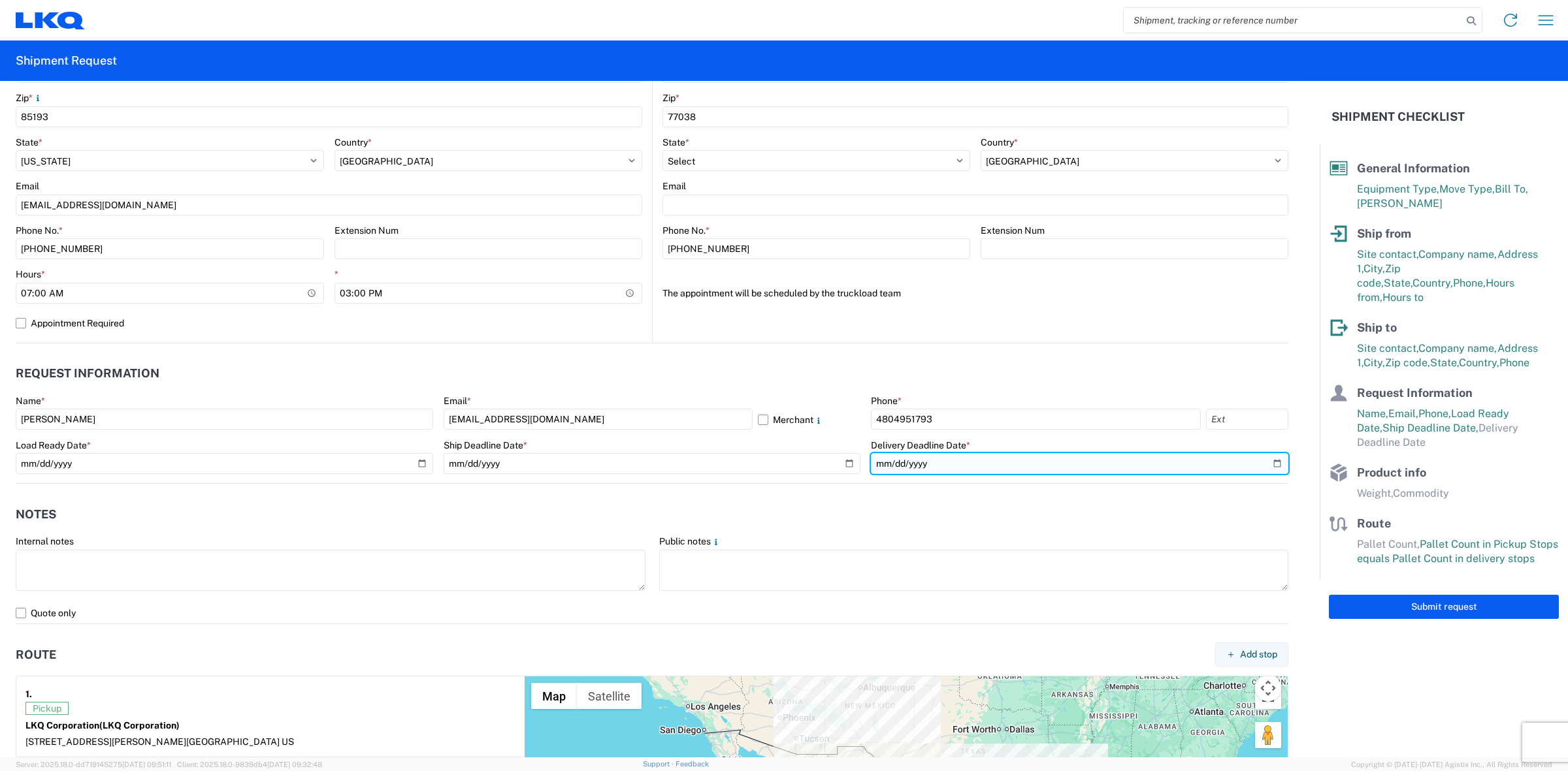
click at [1263, 460] on input "date" at bounding box center [1080, 463] width 417 height 21
type input "[DATE]"
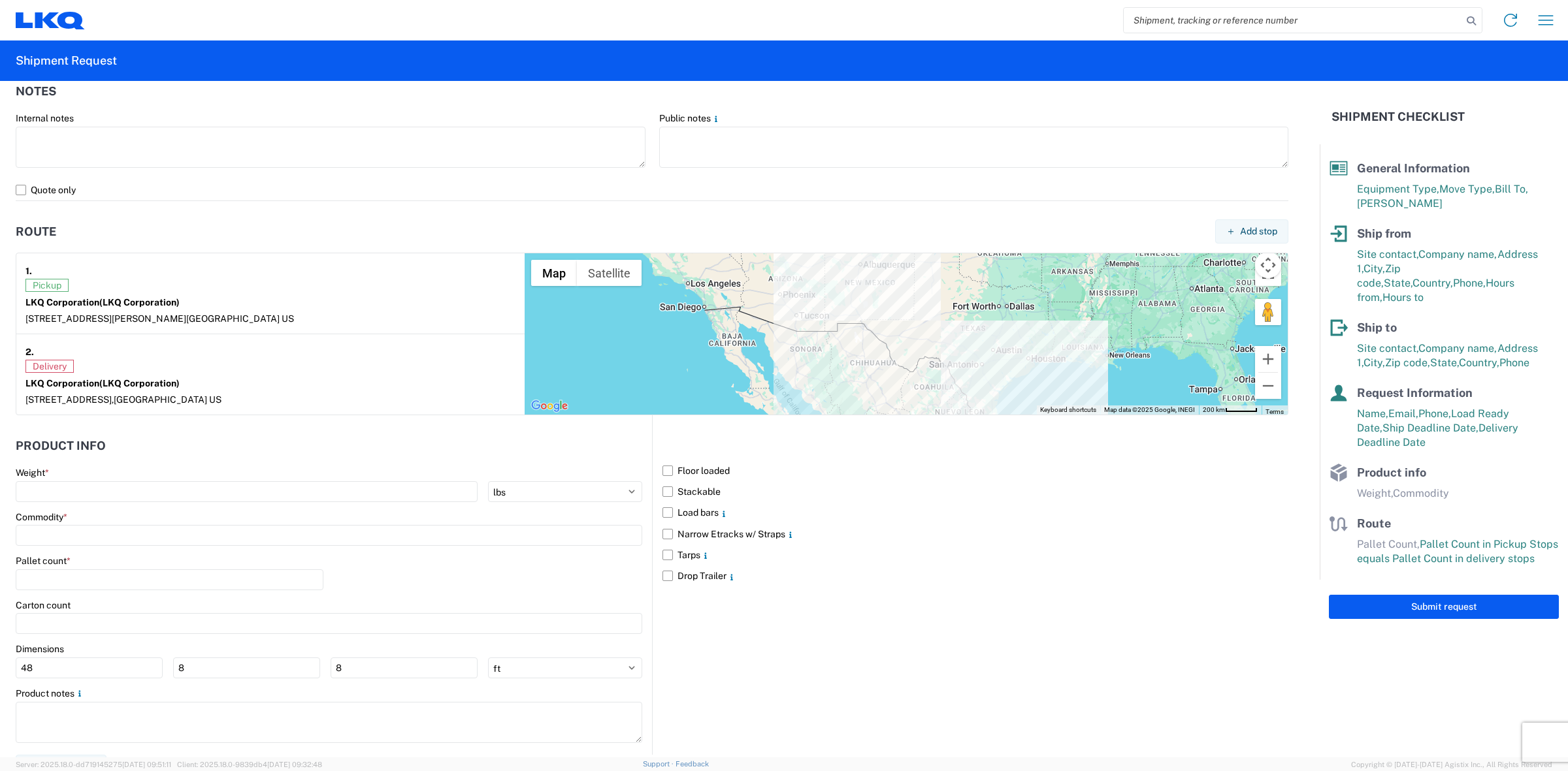
scroll to position [891, 0]
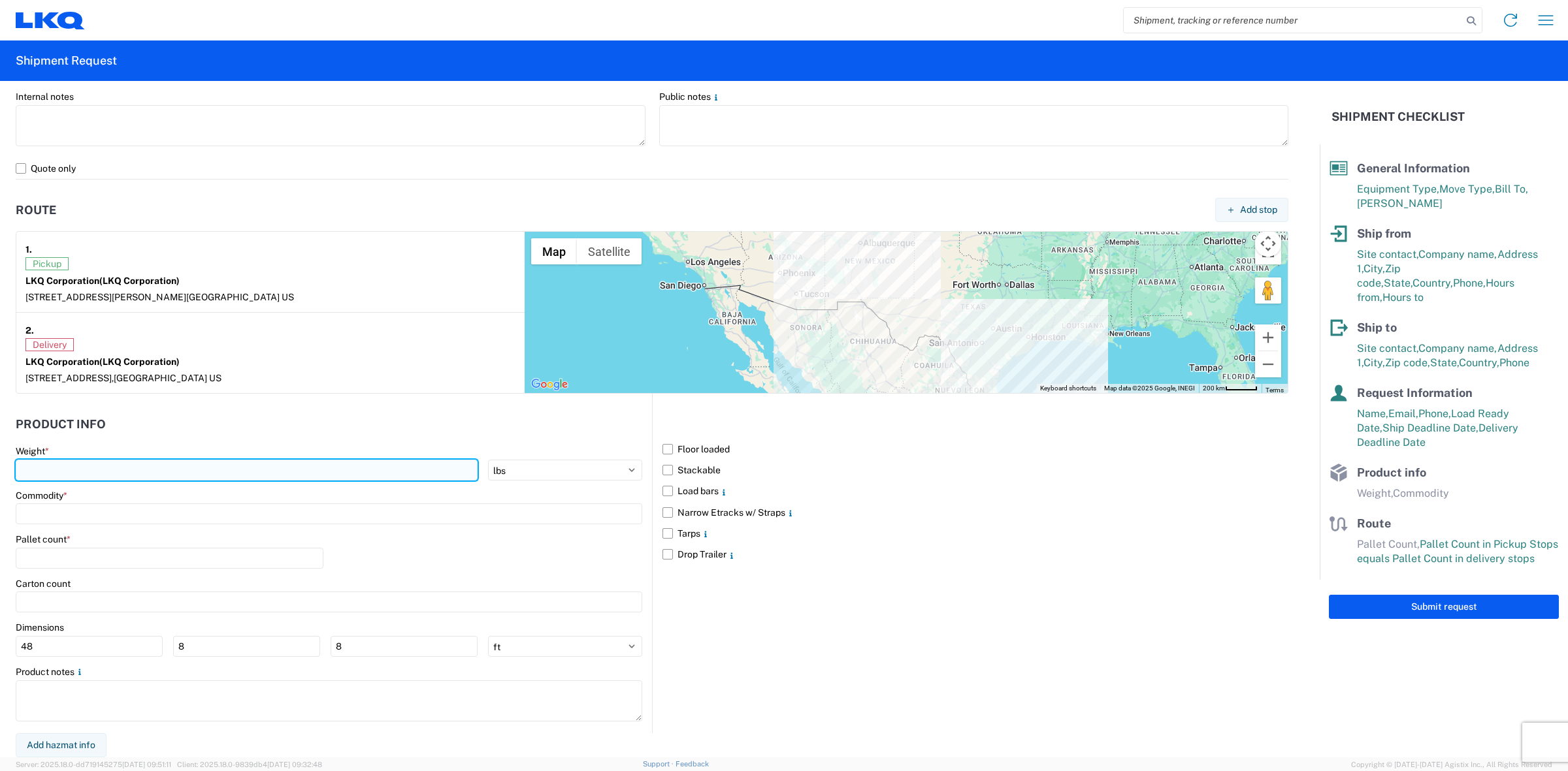
click at [95, 480] on input "number" at bounding box center [246, 470] width 462 height 21
type input "40000"
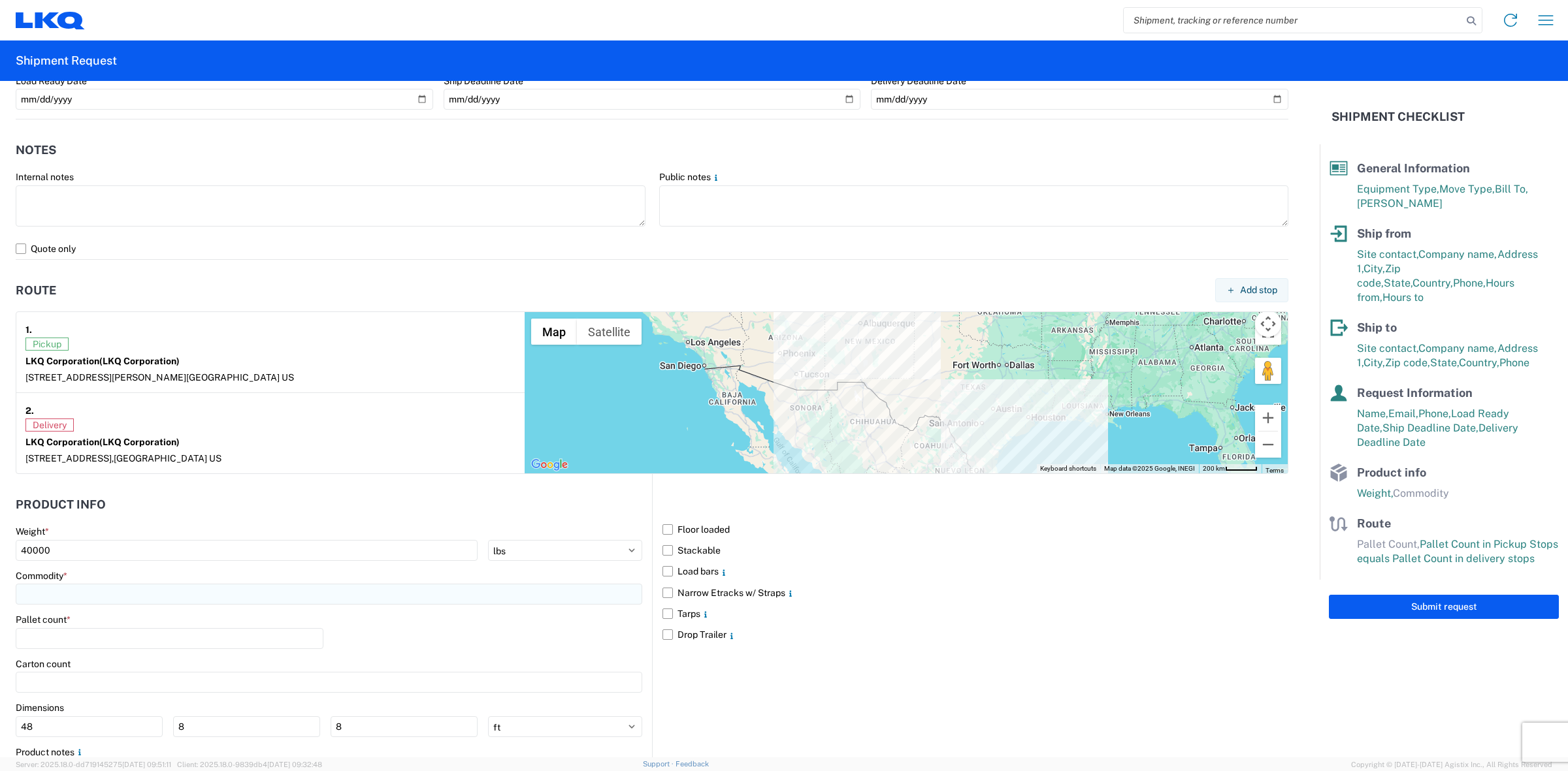
click at [266, 586] on input at bounding box center [329, 594] width 627 height 21
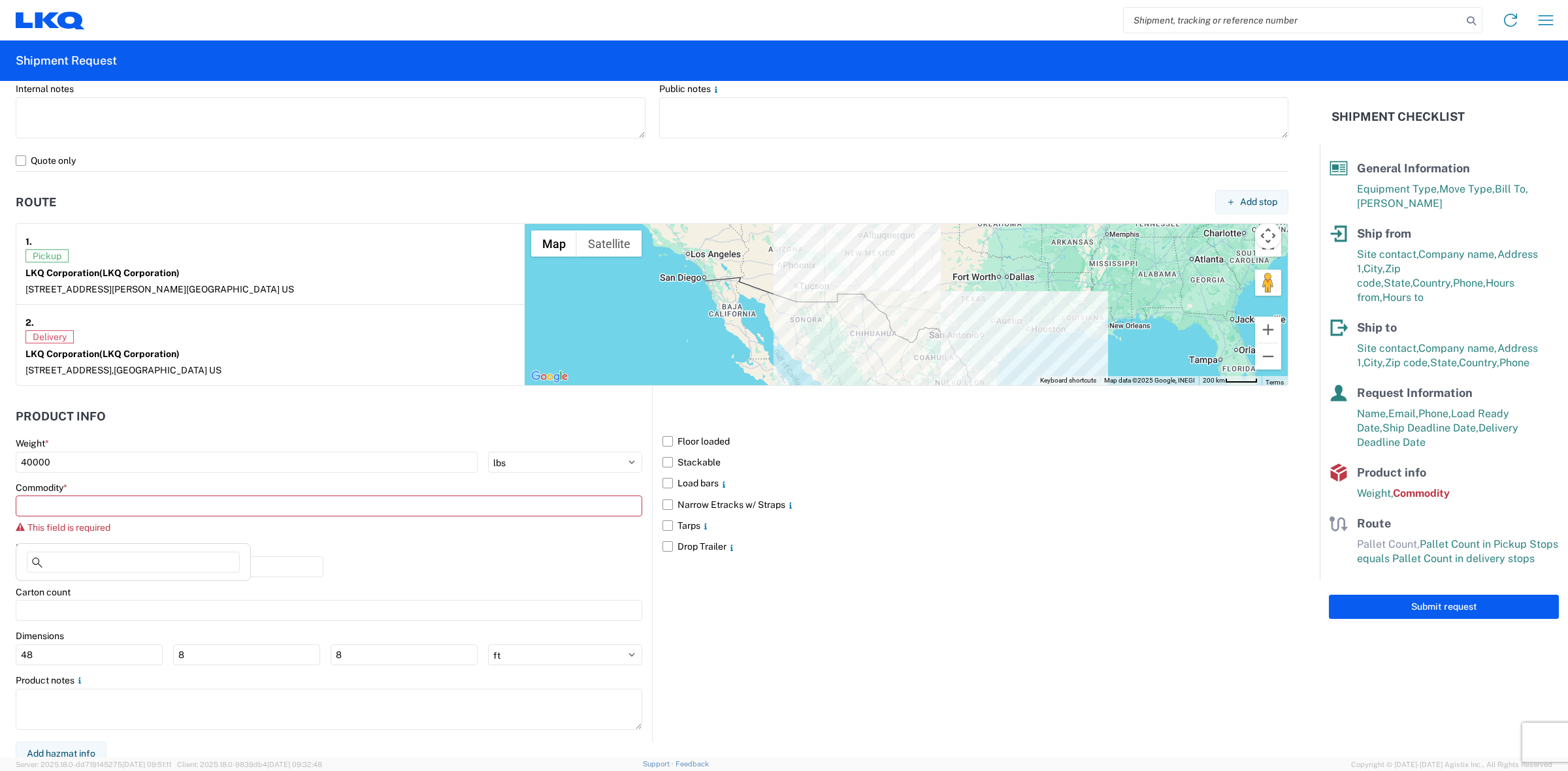
scroll to position [908, 0]
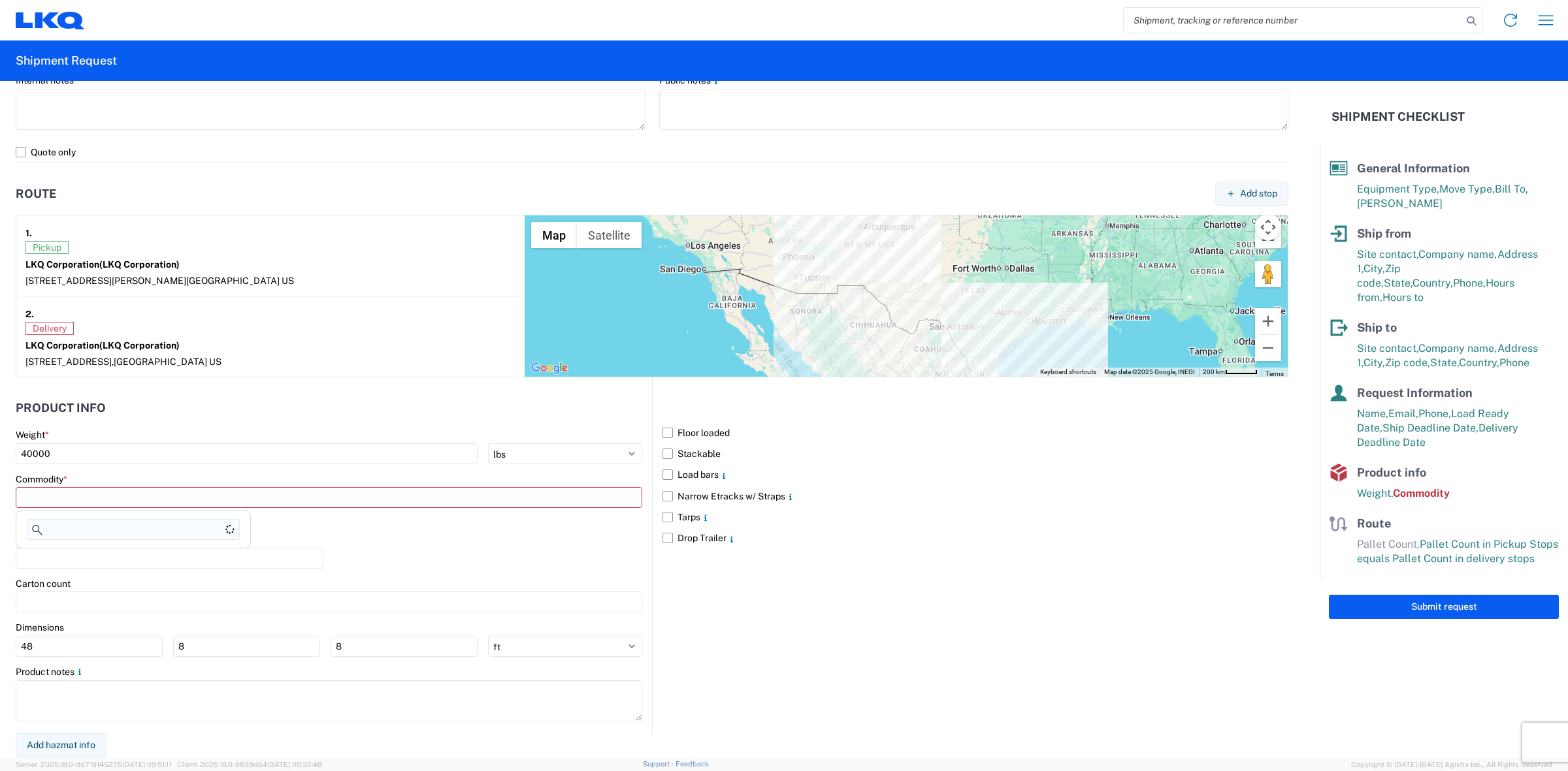
click at [145, 527] on agx-block-ui "Home Shipment request Shipment tracking Shipment Request General Information Te…" at bounding box center [784, 386] width 1568 height 771
click at [155, 507] on input at bounding box center [329, 498] width 627 height 21
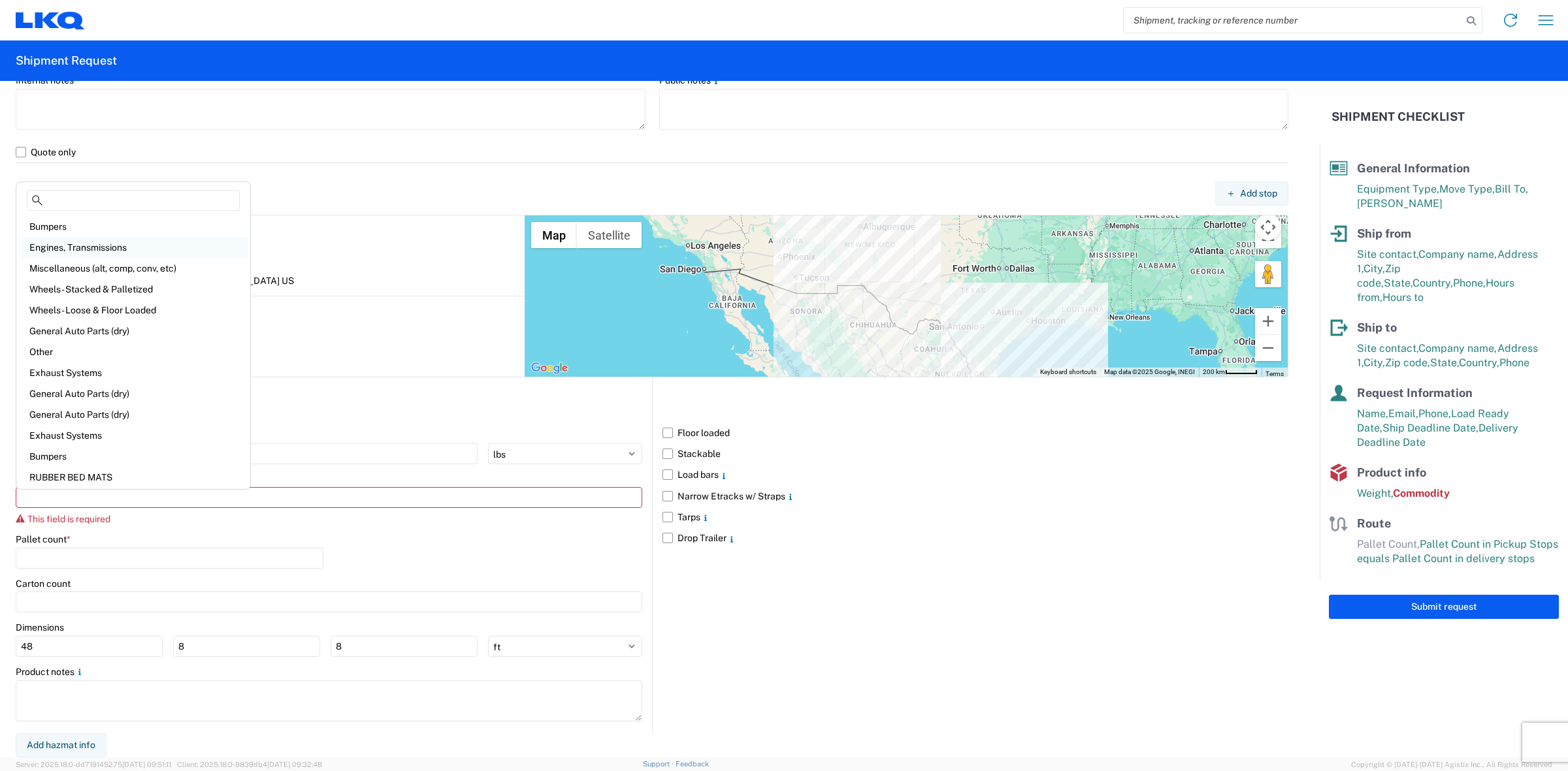
click at [70, 248] on div "Engines, Transmissions" at bounding box center [133, 248] width 229 height 21
type input "Engines, Transmissions"
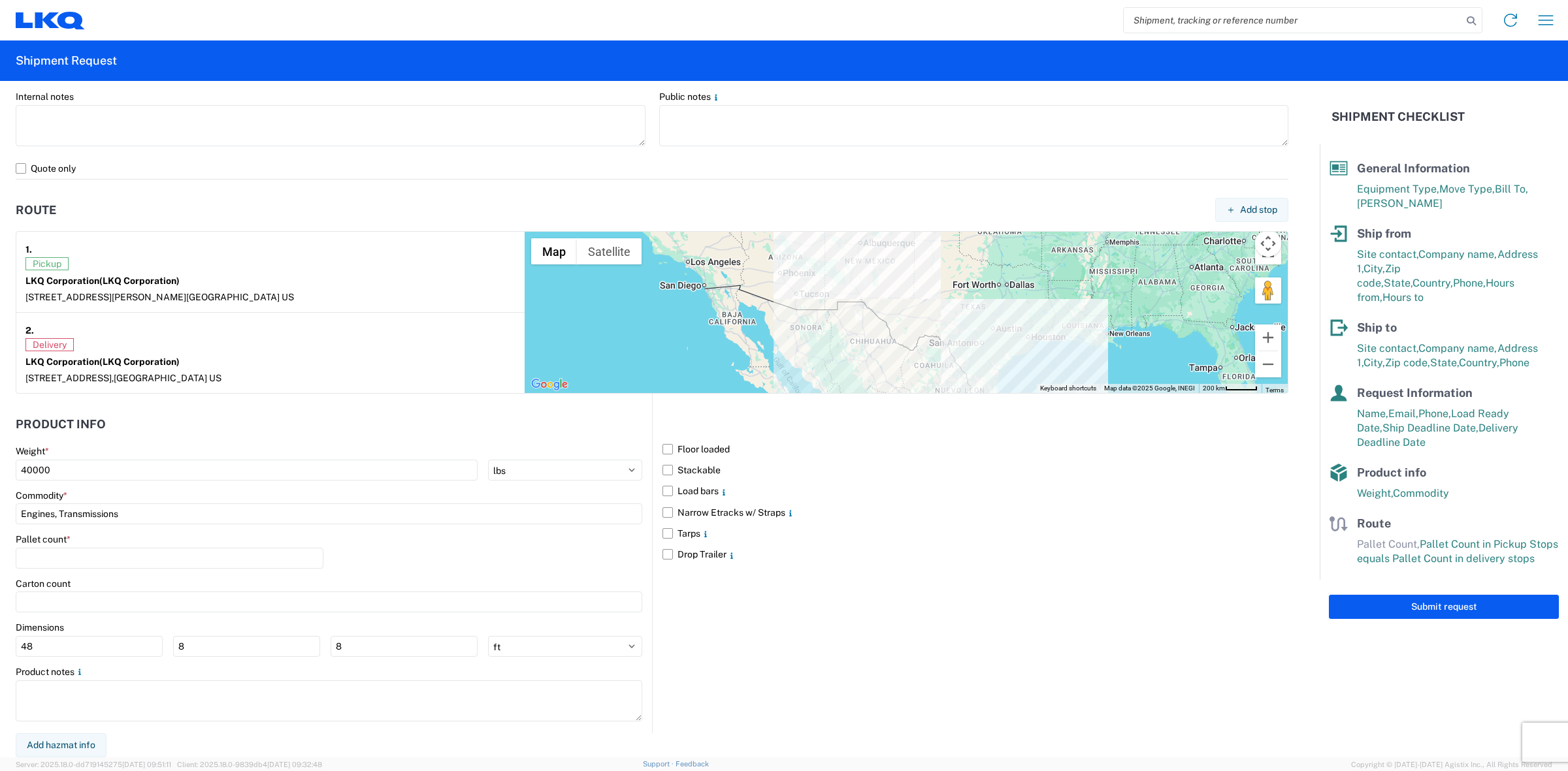
scroll to position [891, 0]
click at [73, 559] on input "number" at bounding box center [169, 558] width 308 height 21
type input "20"
click at [1174, 540] on label "Tarps" at bounding box center [976, 534] width 626 height 21
click at [0, 0] on input "Tarps" at bounding box center [0, 0] width 0 height 0
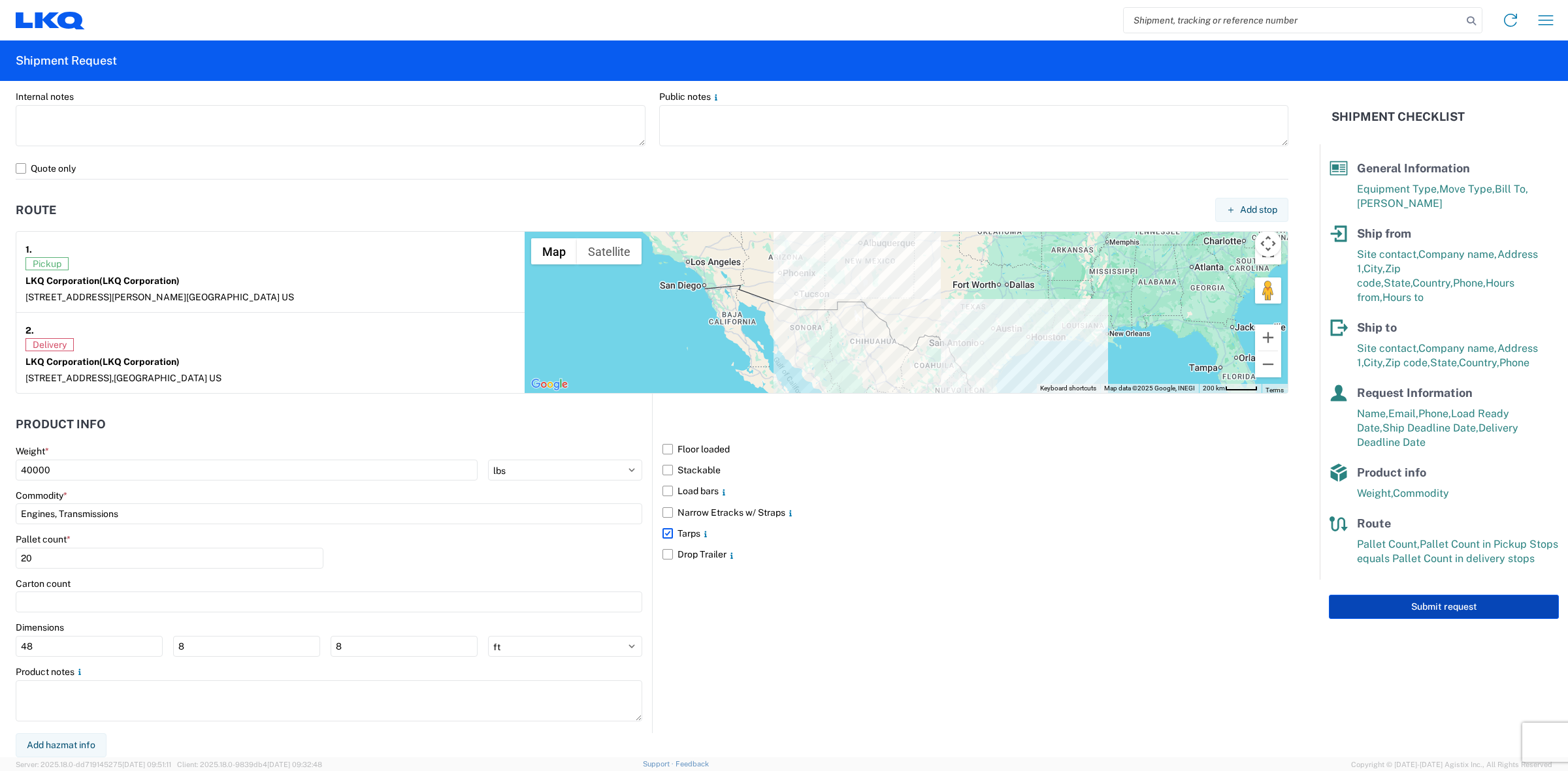
click at [1395, 599] on button "Submit request" at bounding box center [1444, 607] width 230 height 25
select select "US"
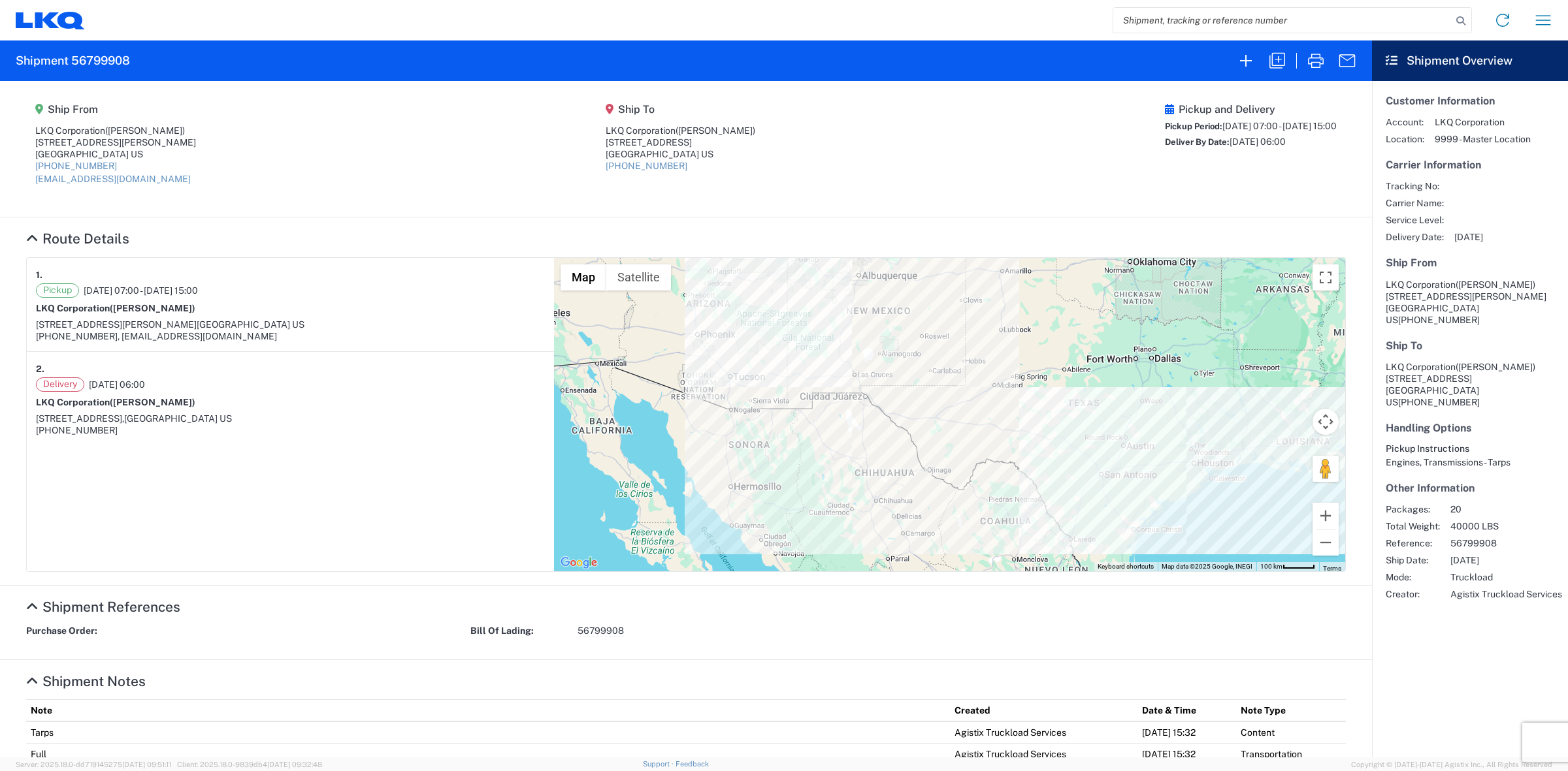
click at [836, 193] on agx-shipment-main-routing-info "Ship From LKQ Corporation ([PERSON_NAME]) [STREET_ADDRESS][PERSON_NAME] [GEOGRA…" at bounding box center [686, 148] width 1320 height 110
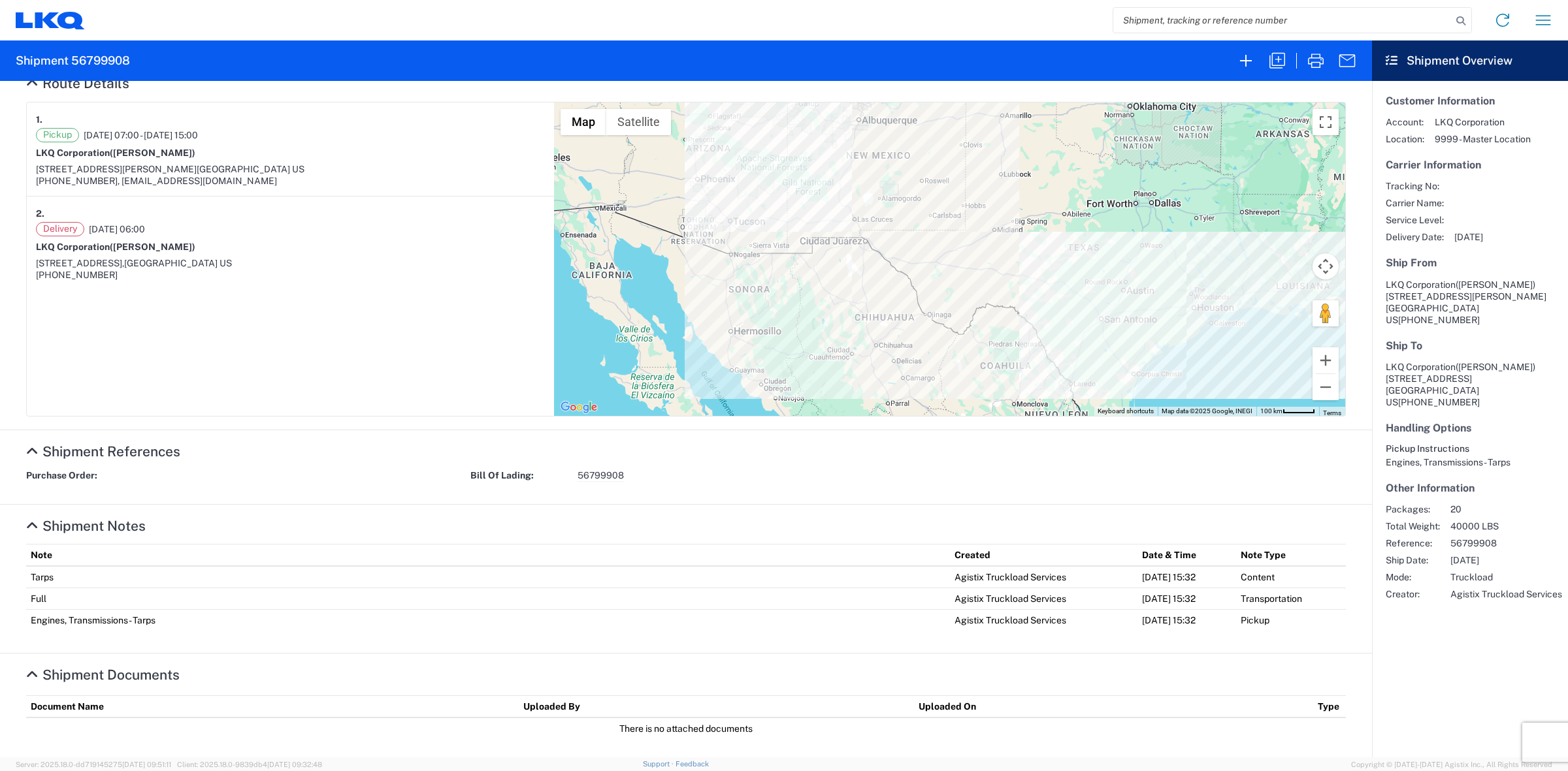
scroll to position [160, 0]
